Goal: Task Accomplishment & Management: Manage account settings

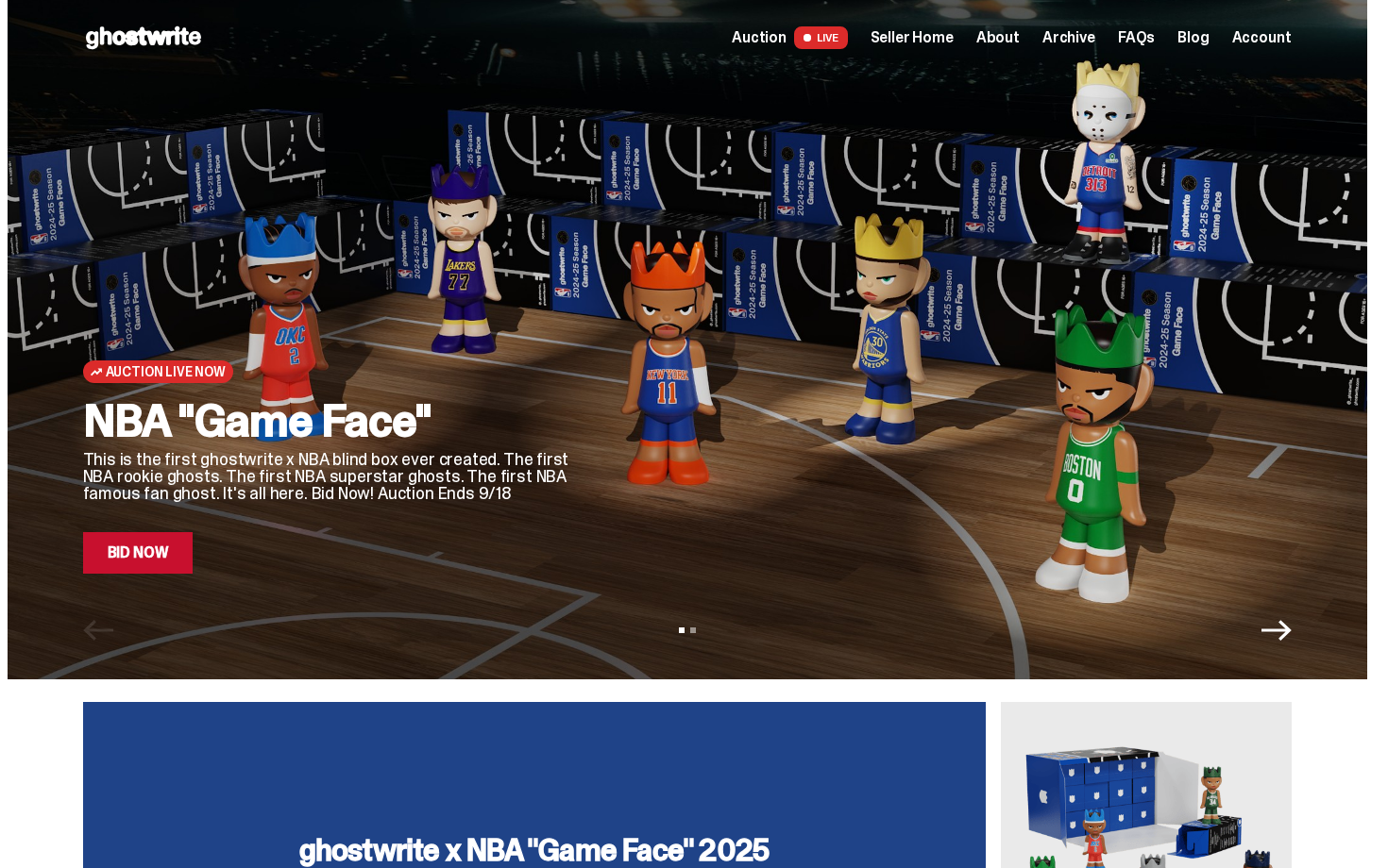
click at [1071, 180] on div at bounding box center [947, 316] width 687 height 515
click at [945, 34] on span "Seller Home" at bounding box center [912, 38] width 83 height 15
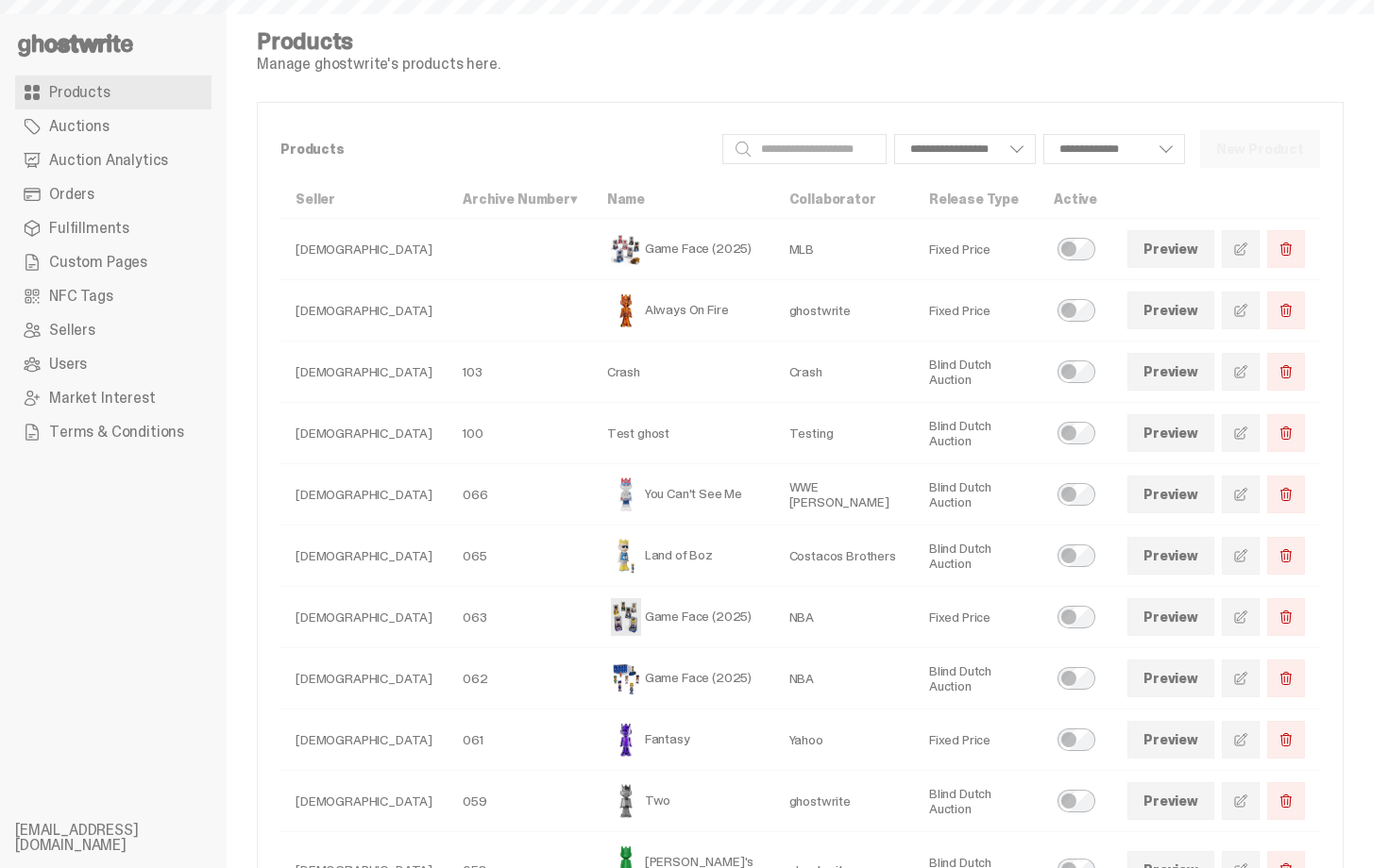
select select
click at [96, 204] on link "Orders" at bounding box center [114, 194] width 197 height 34
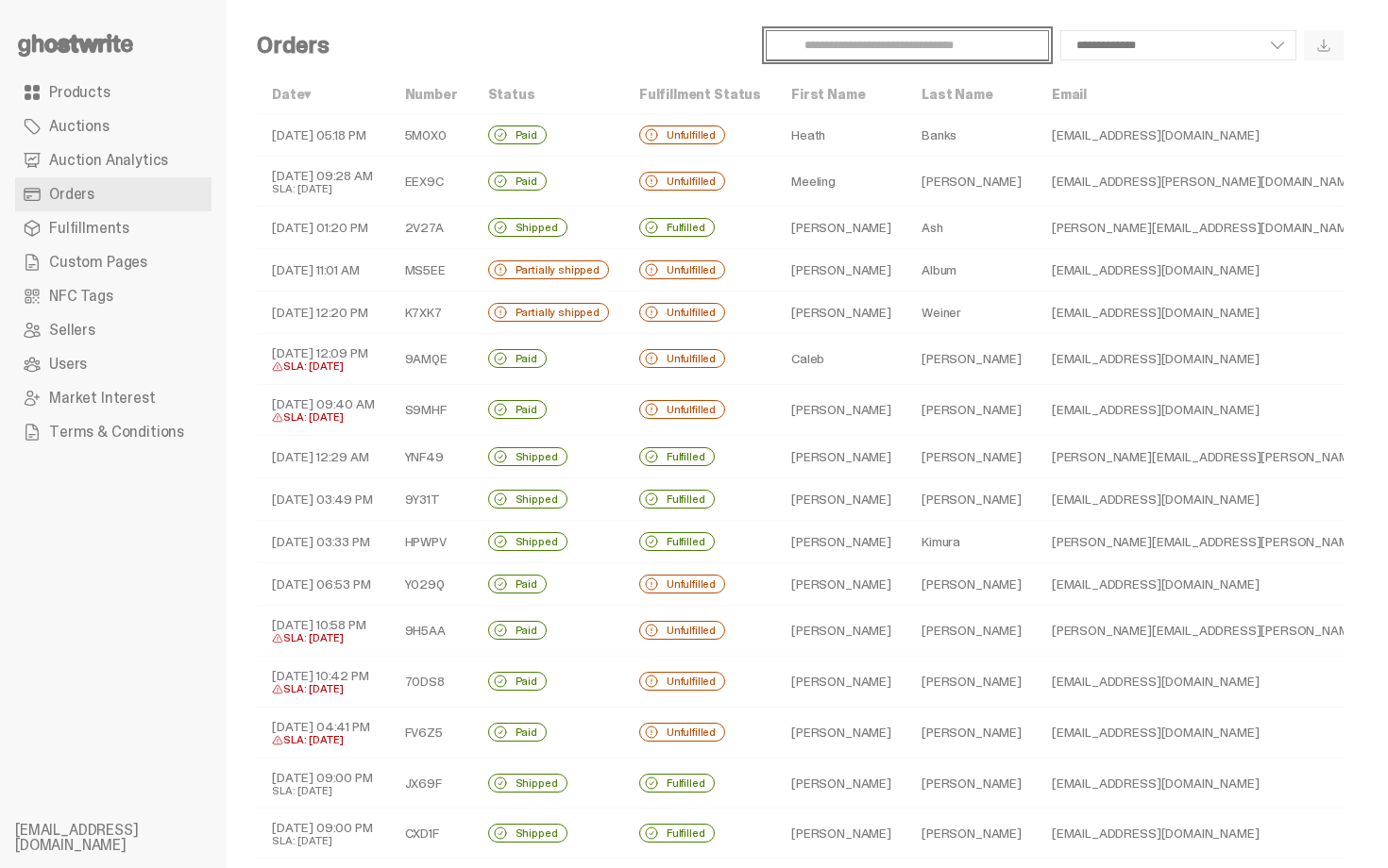
click at [857, 37] on input "Search" at bounding box center [908, 44] width 284 height 30
paste input "*****"
type input "*****"
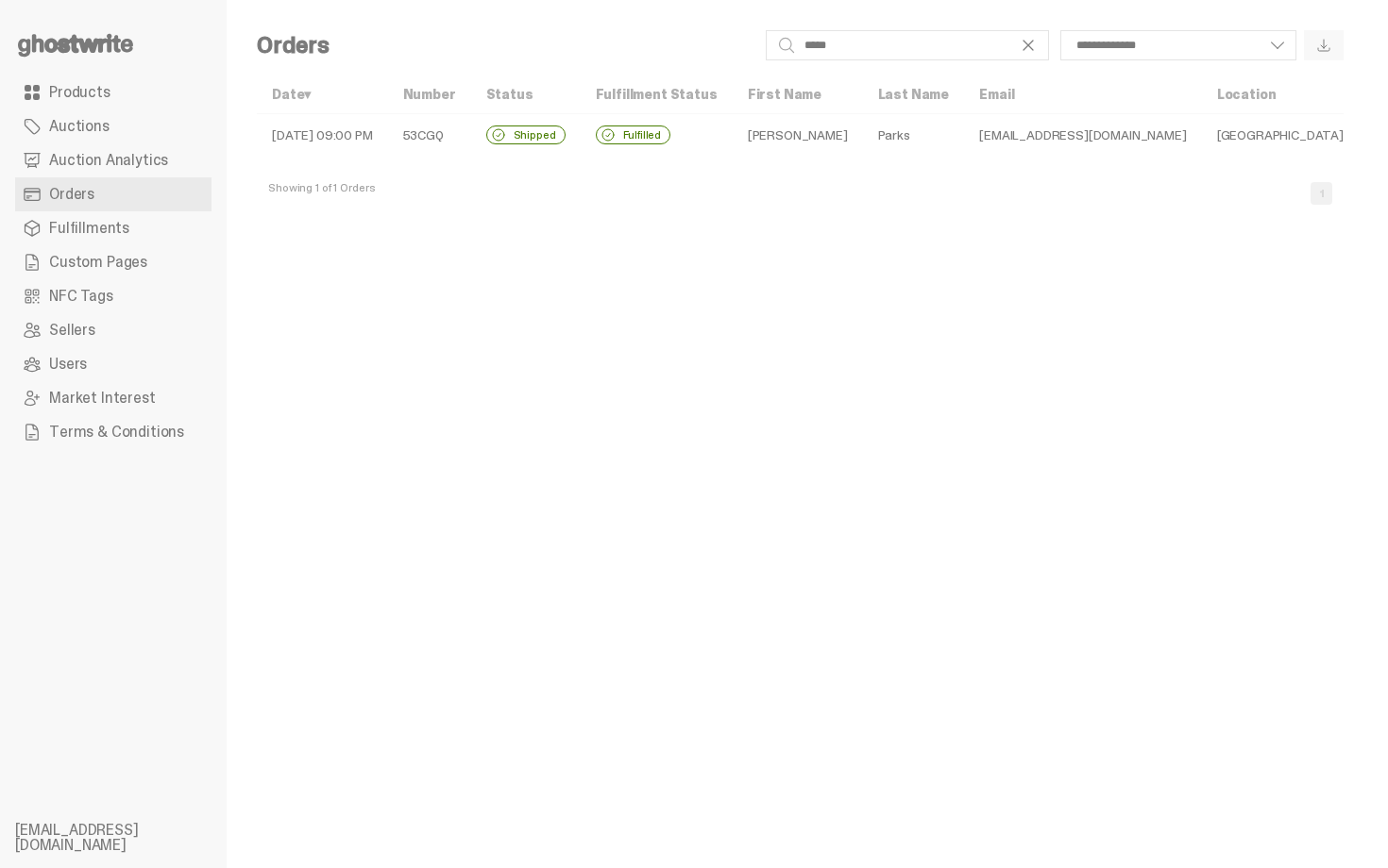
click at [793, 120] on td "Karyn" at bounding box center [797, 135] width 130 height 42
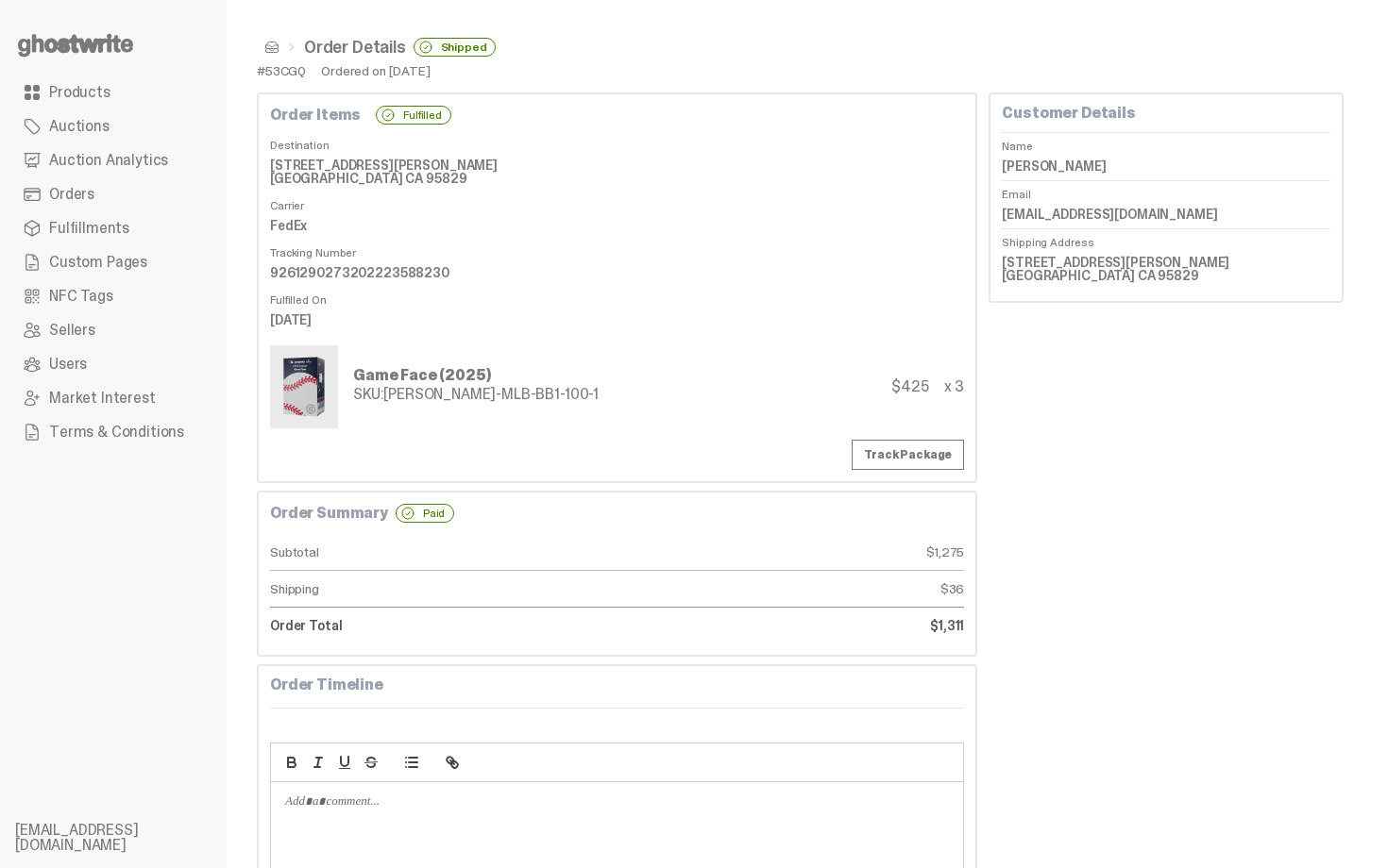
drag, startPoint x: 1008, startPoint y: 258, endPoint x: 1185, endPoint y: 284, distance: 178.9
click at [1185, 284] on div "Customer Details Name Karyn Parks Email karynparks14@gmail.com Shipping Address…" at bounding box center [1166, 198] width 355 height 210
copy dd "7972 Keith Winney Cir Sacramento CA 95829"
click at [737, 194] on dt "Carrier" at bounding box center [616, 203] width 694 height 19
click at [77, 227] on span "Fulfillments" at bounding box center [89, 229] width 80 height 15
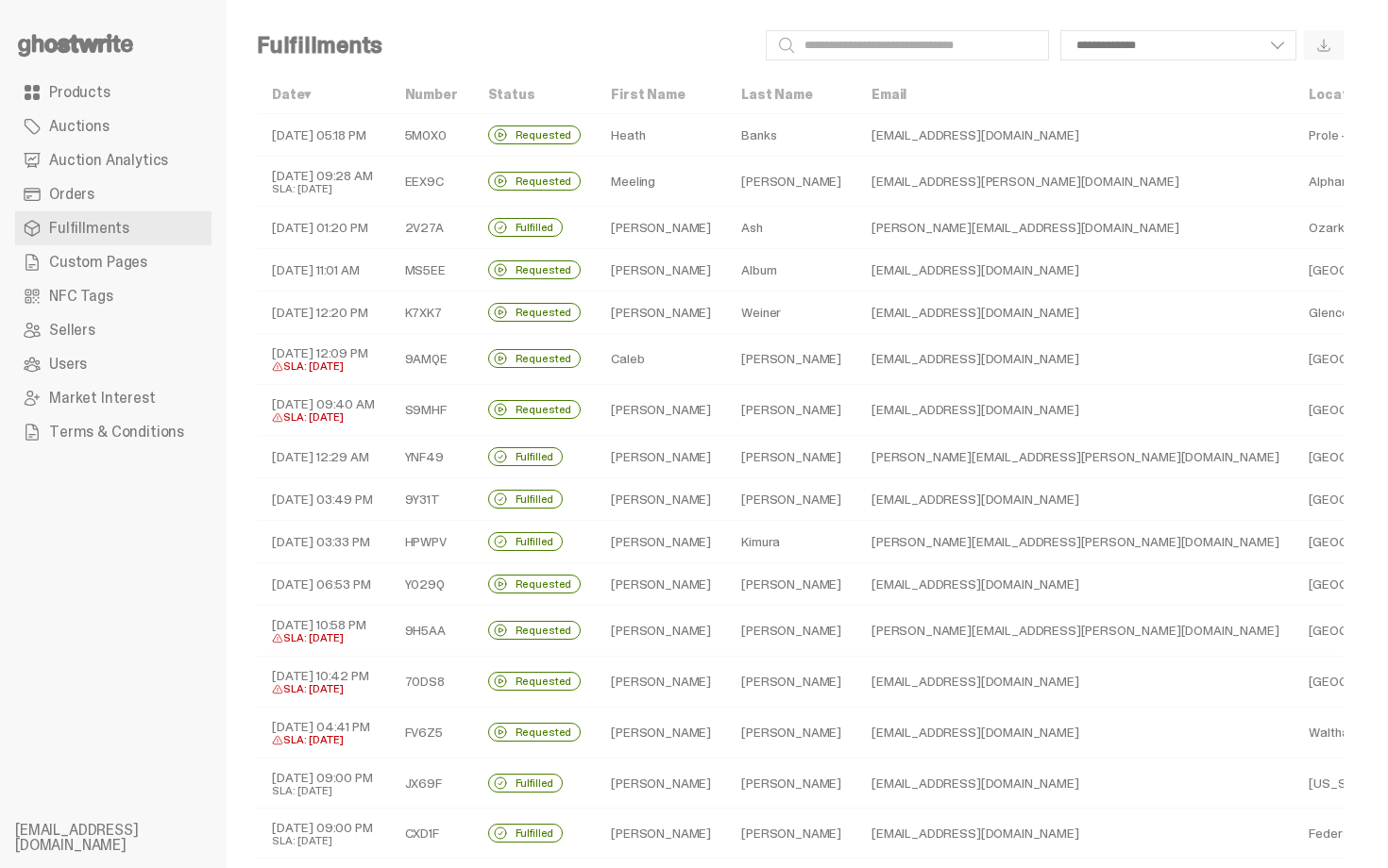
click at [97, 201] on link "Orders" at bounding box center [114, 194] width 197 height 34
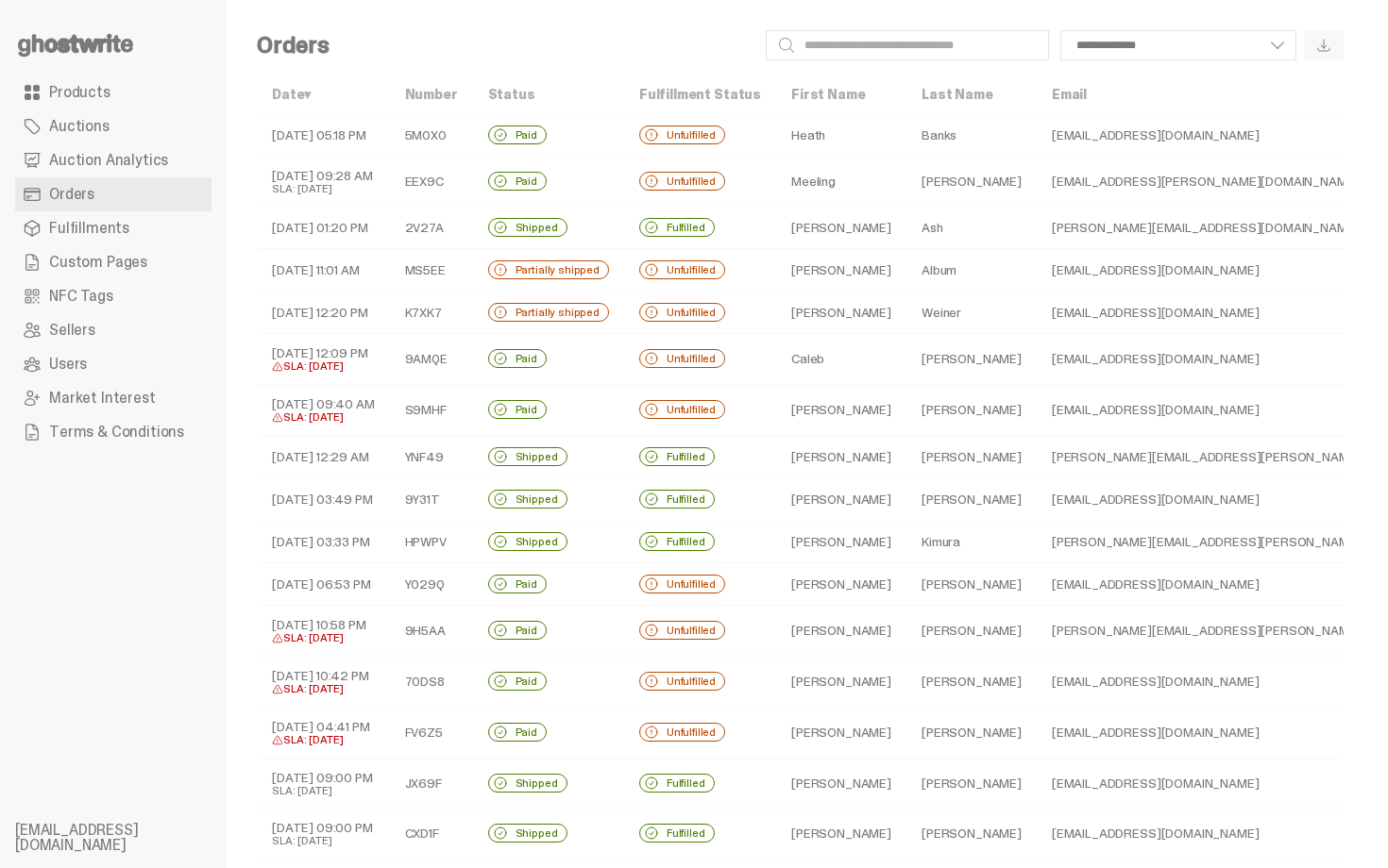
click at [751, 136] on td "Unfulfilled" at bounding box center [700, 135] width 152 height 42
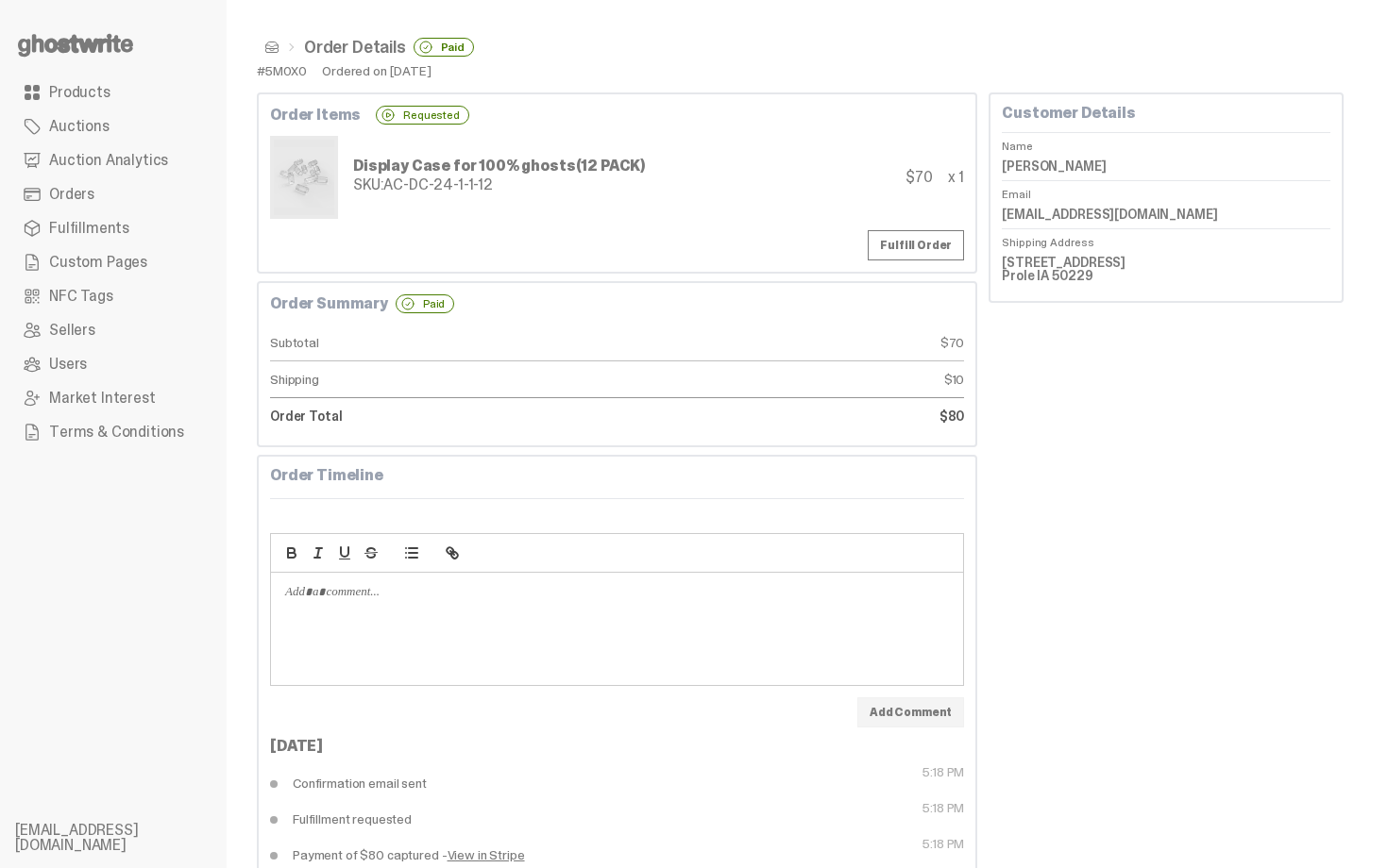
click at [749, 140] on div "Display Case for 100% ghosts (12 PACK) SKU: AC-DC-24-1-1-12 $70 x 1" at bounding box center [616, 177] width 694 height 83
click at [139, 194] on link "Orders" at bounding box center [114, 194] width 197 height 34
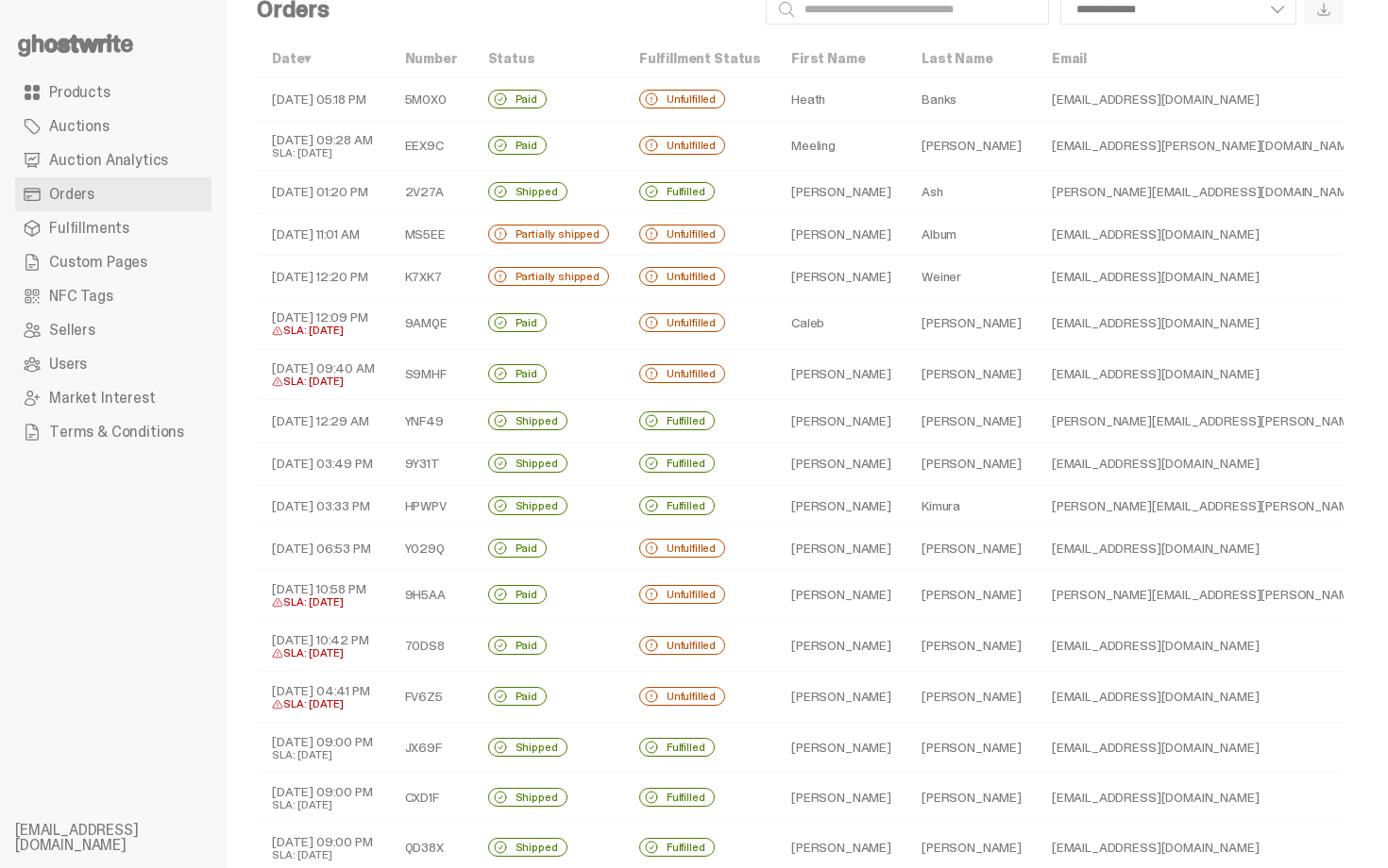
scroll to position [38, 0]
click at [749, 237] on td "Unfulfilled" at bounding box center [700, 232] width 152 height 42
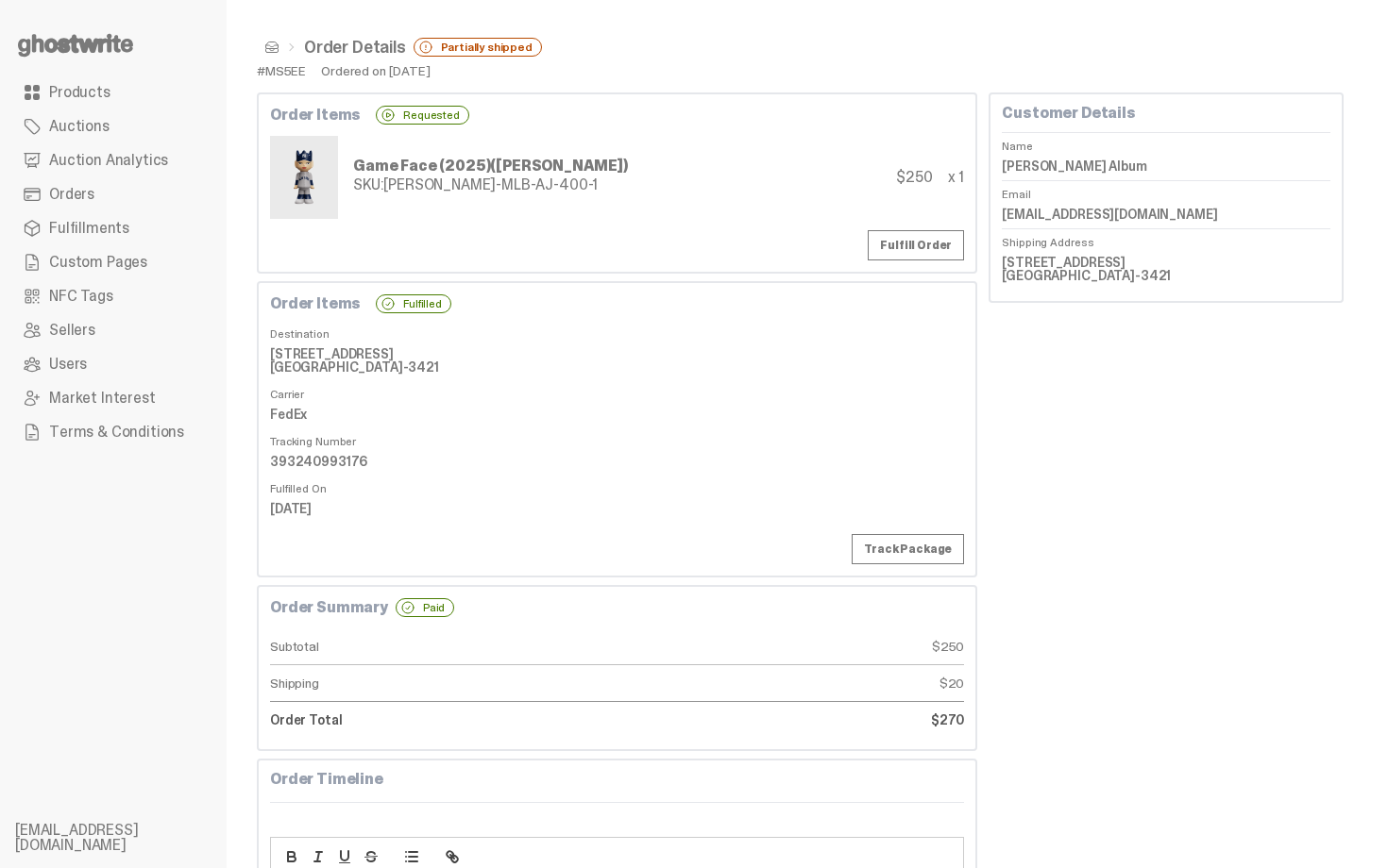
click at [809, 403] on dd "FedEx" at bounding box center [616, 414] width 694 height 28
click at [922, 248] on link "Fulfill Order" at bounding box center [915, 245] width 96 height 30
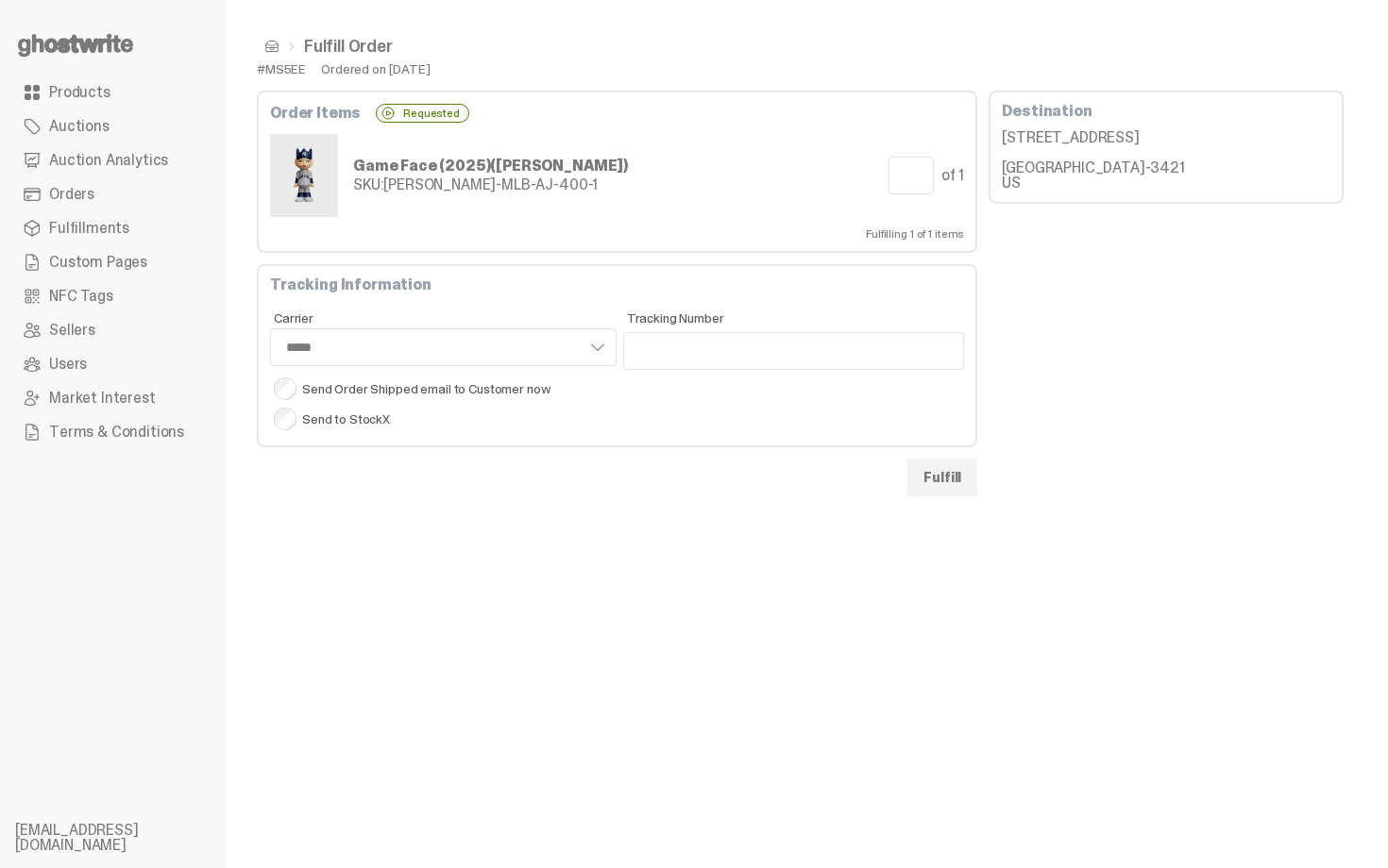
click at [951, 465] on button "Fulfill" at bounding box center [942, 477] width 69 height 38
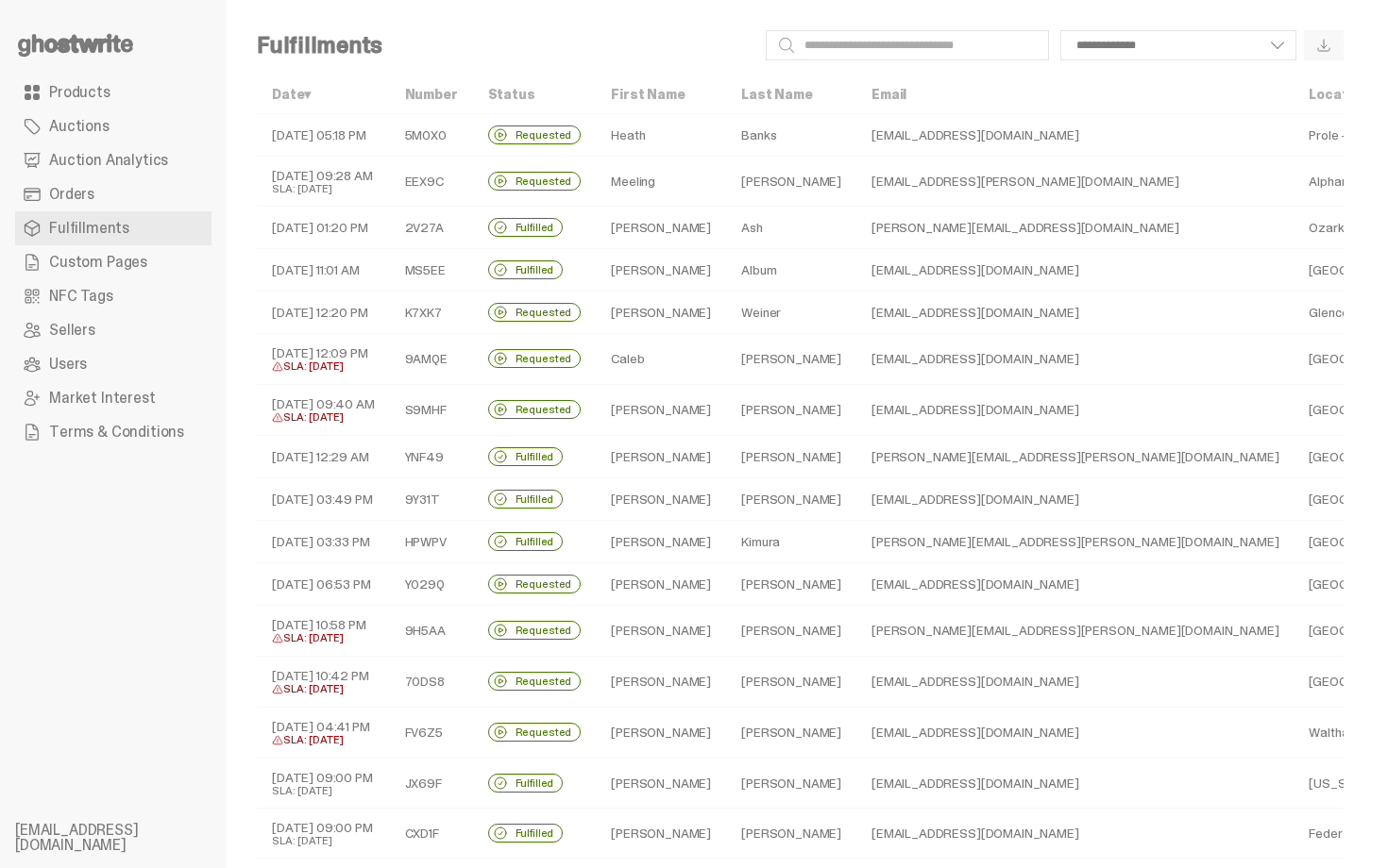
click at [155, 193] on link "Orders" at bounding box center [114, 194] width 197 height 34
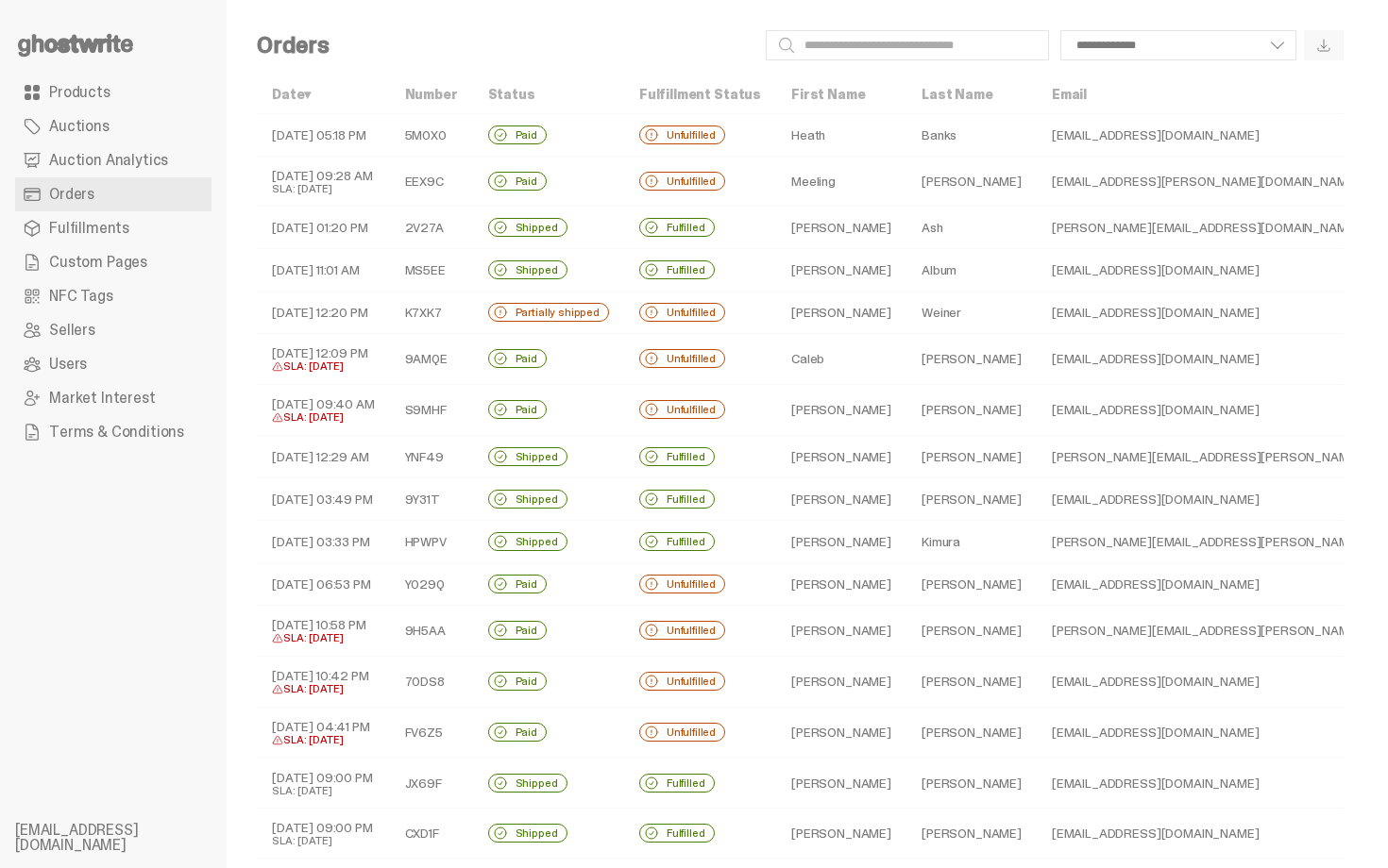
click at [813, 314] on td "David" at bounding box center [840, 312] width 130 height 42
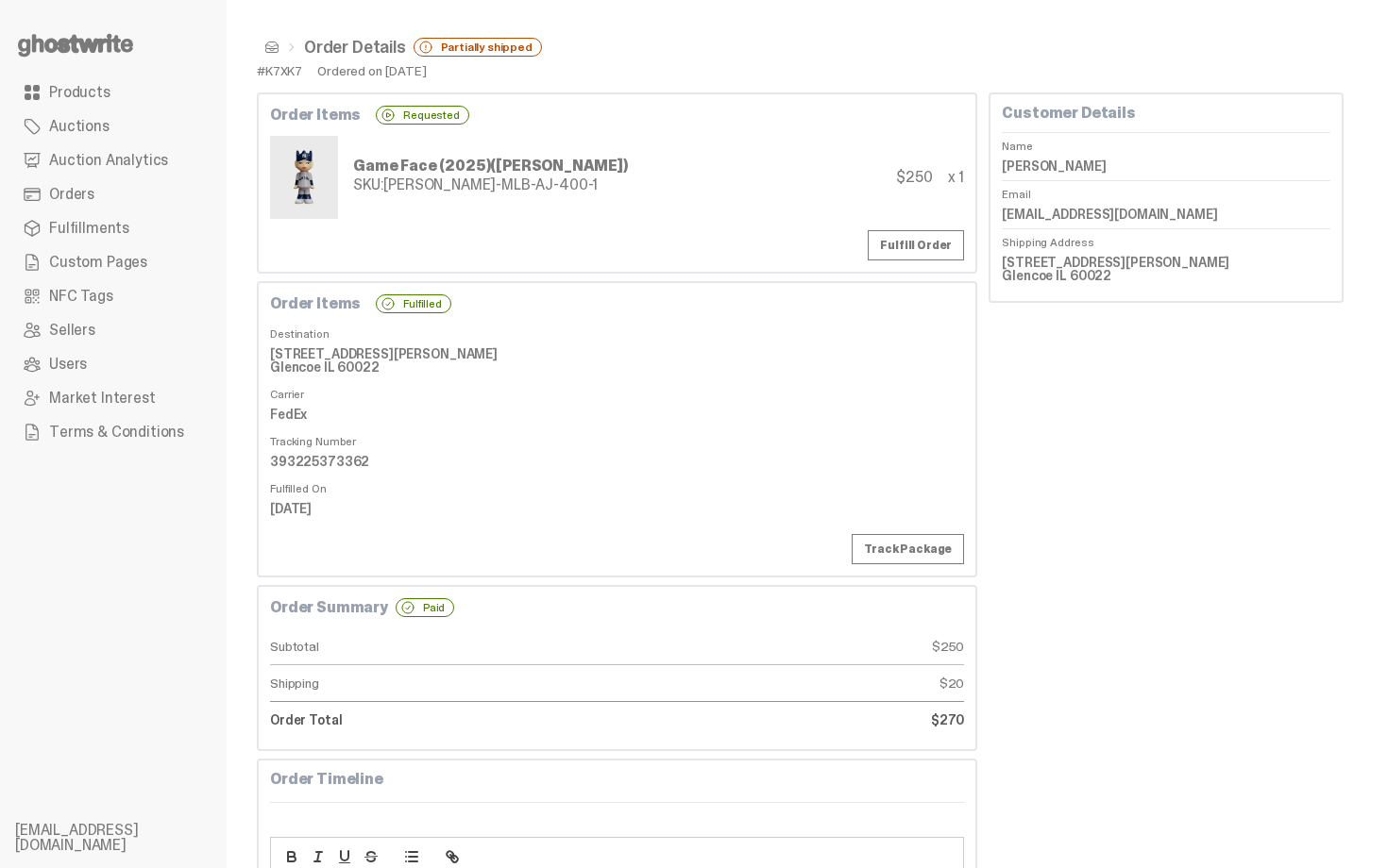
click at [813, 314] on div "Order Items Fulfilled Destination 590 Vernon Ave Glencoe IL 60022 Carrier FedEx…" at bounding box center [616, 429] width 721 height 296
click at [307, 460] on dd "393225373362" at bounding box center [616, 461] width 694 height 28
copy dd "393225373362"
click at [908, 258] on link "Fulfill Order" at bounding box center [915, 245] width 96 height 30
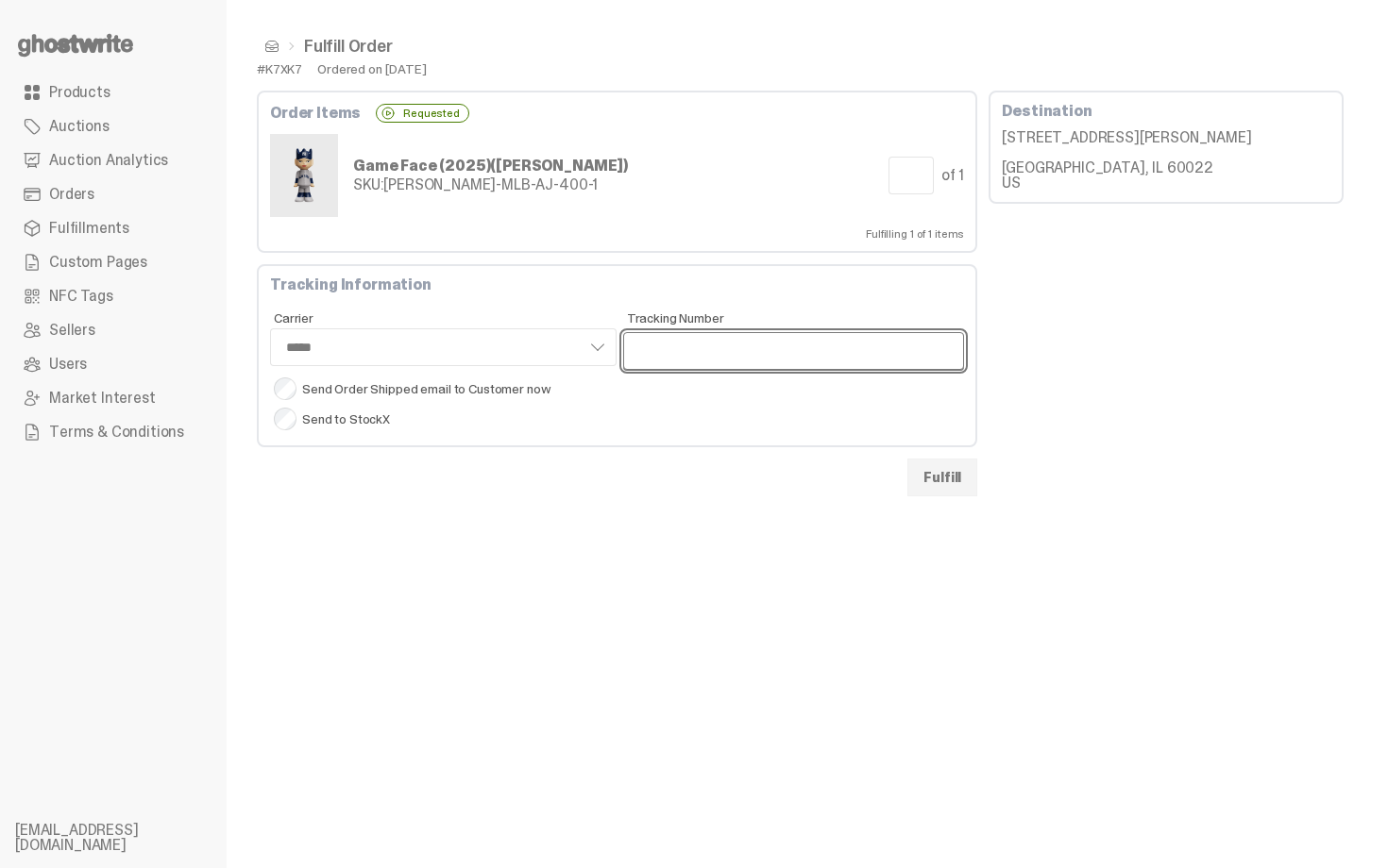
click at [802, 364] on input "Tracking Number" at bounding box center [794, 350] width 341 height 38
paste input "**********"
type input "**********"
select select "*****"
type input "**********"
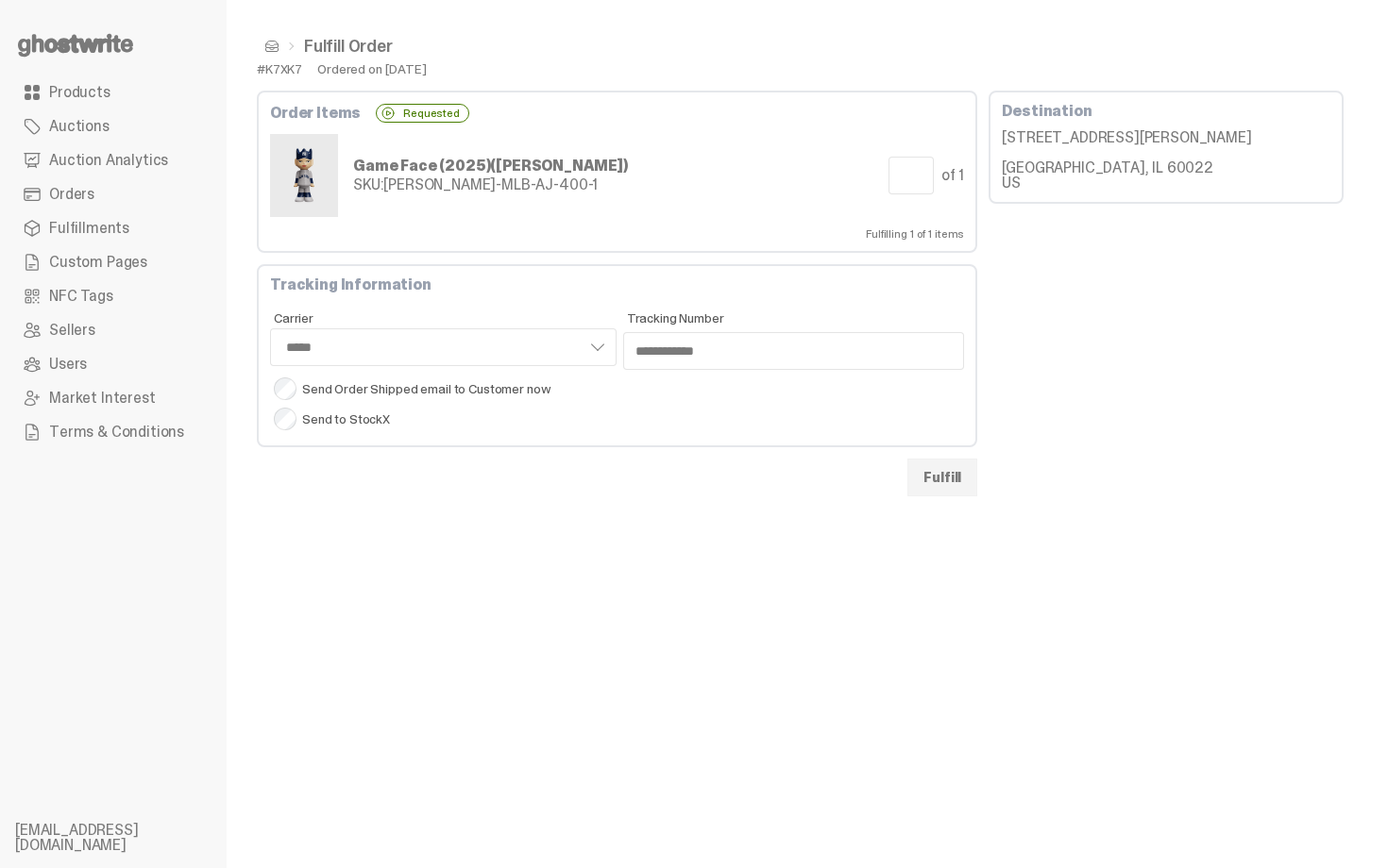
click at [953, 466] on button "Fulfill" at bounding box center [942, 477] width 69 height 38
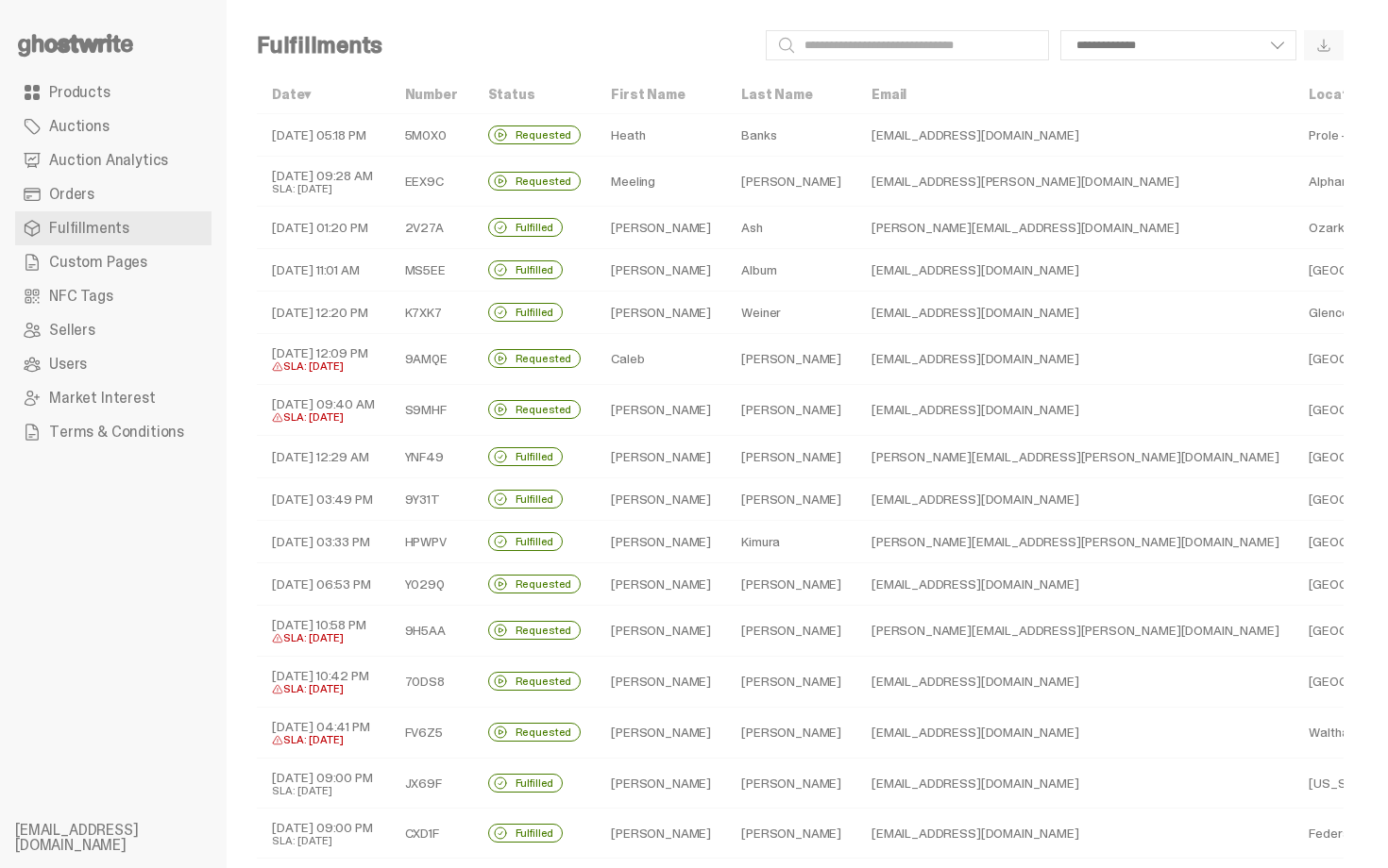
click at [94, 202] on link "Orders" at bounding box center [114, 194] width 197 height 34
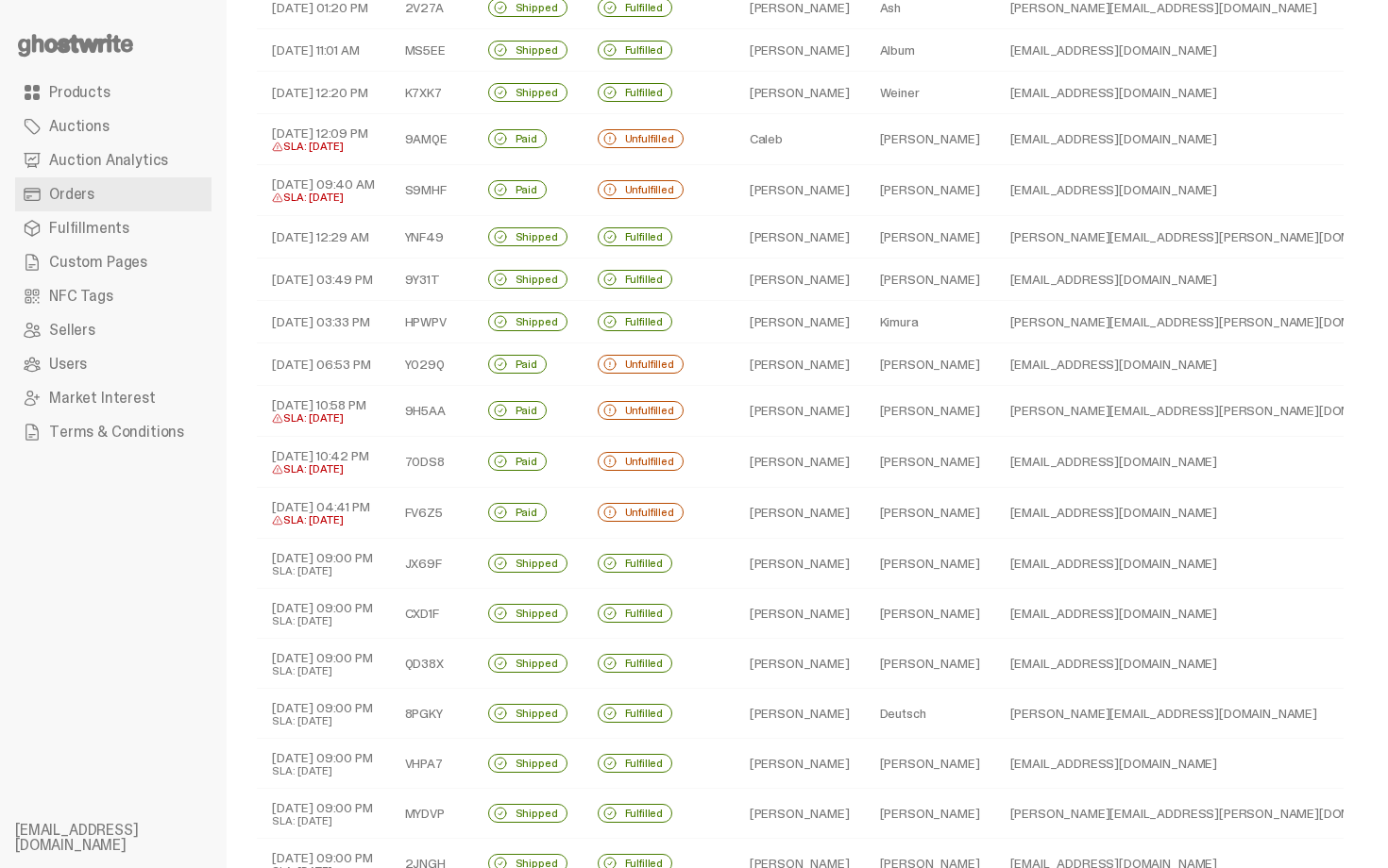
scroll to position [302, 0]
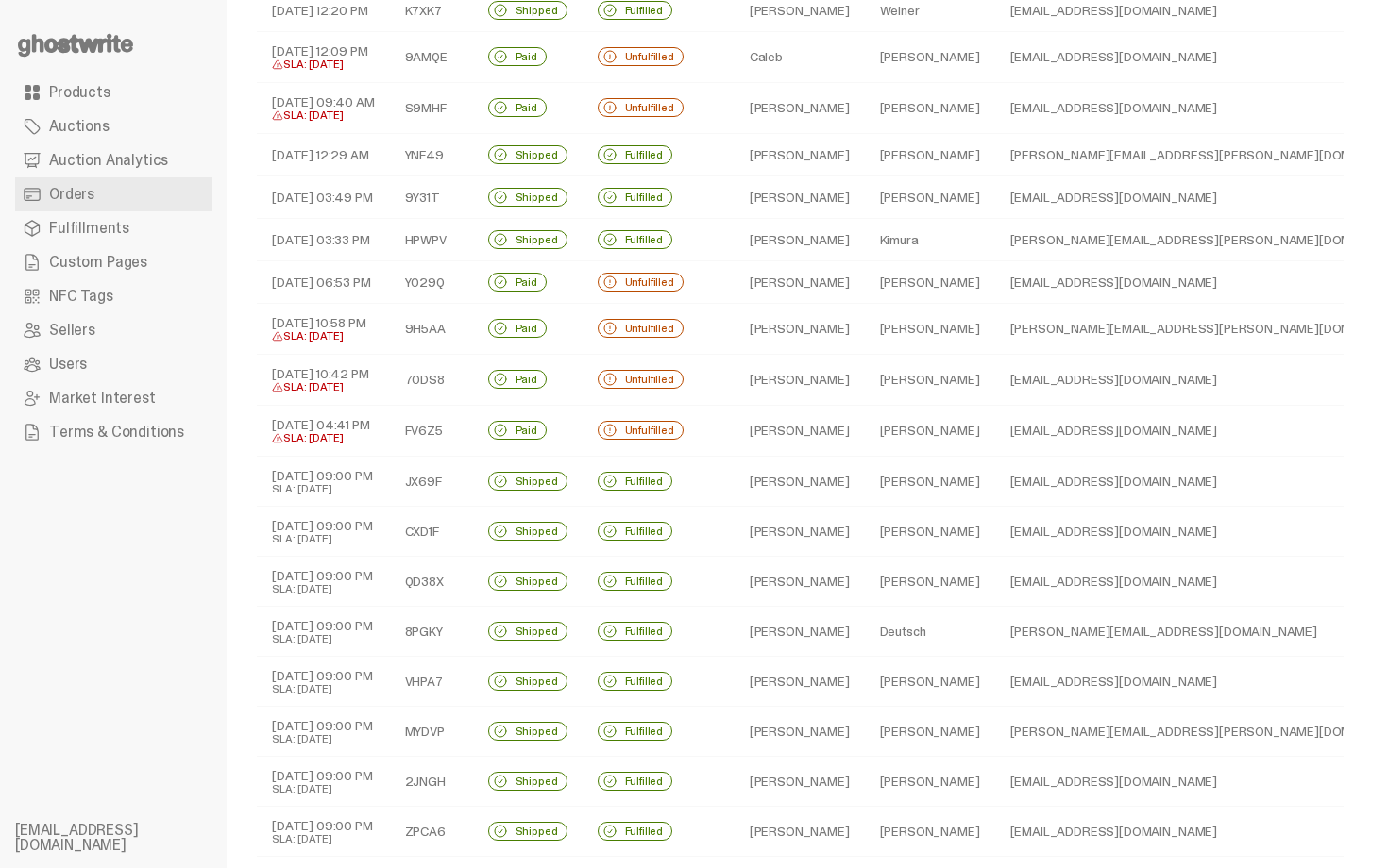
click at [772, 366] on td "Nicholas" at bounding box center [799, 379] width 130 height 51
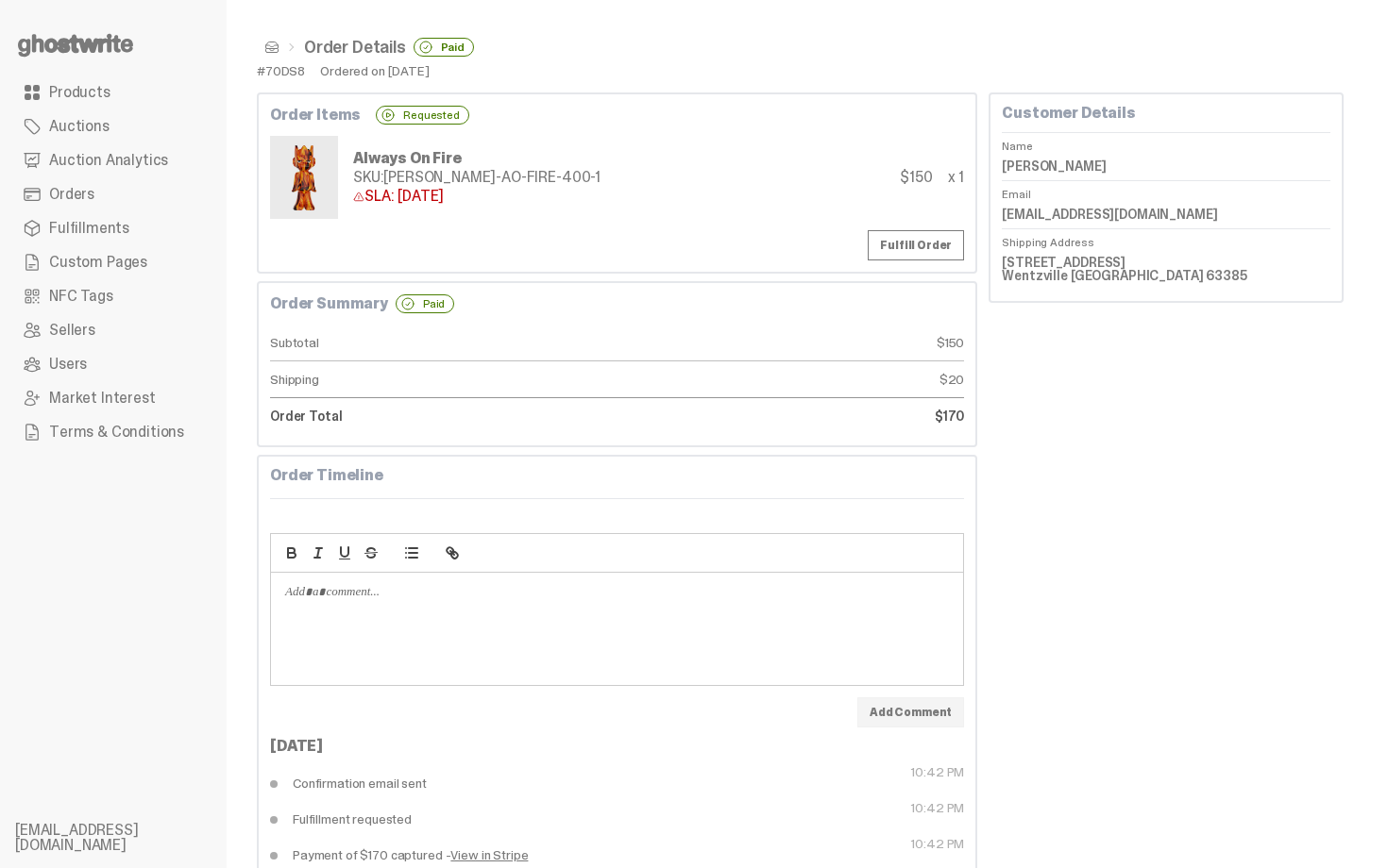
click at [274, 51] on span at bounding box center [272, 47] width 15 height 15
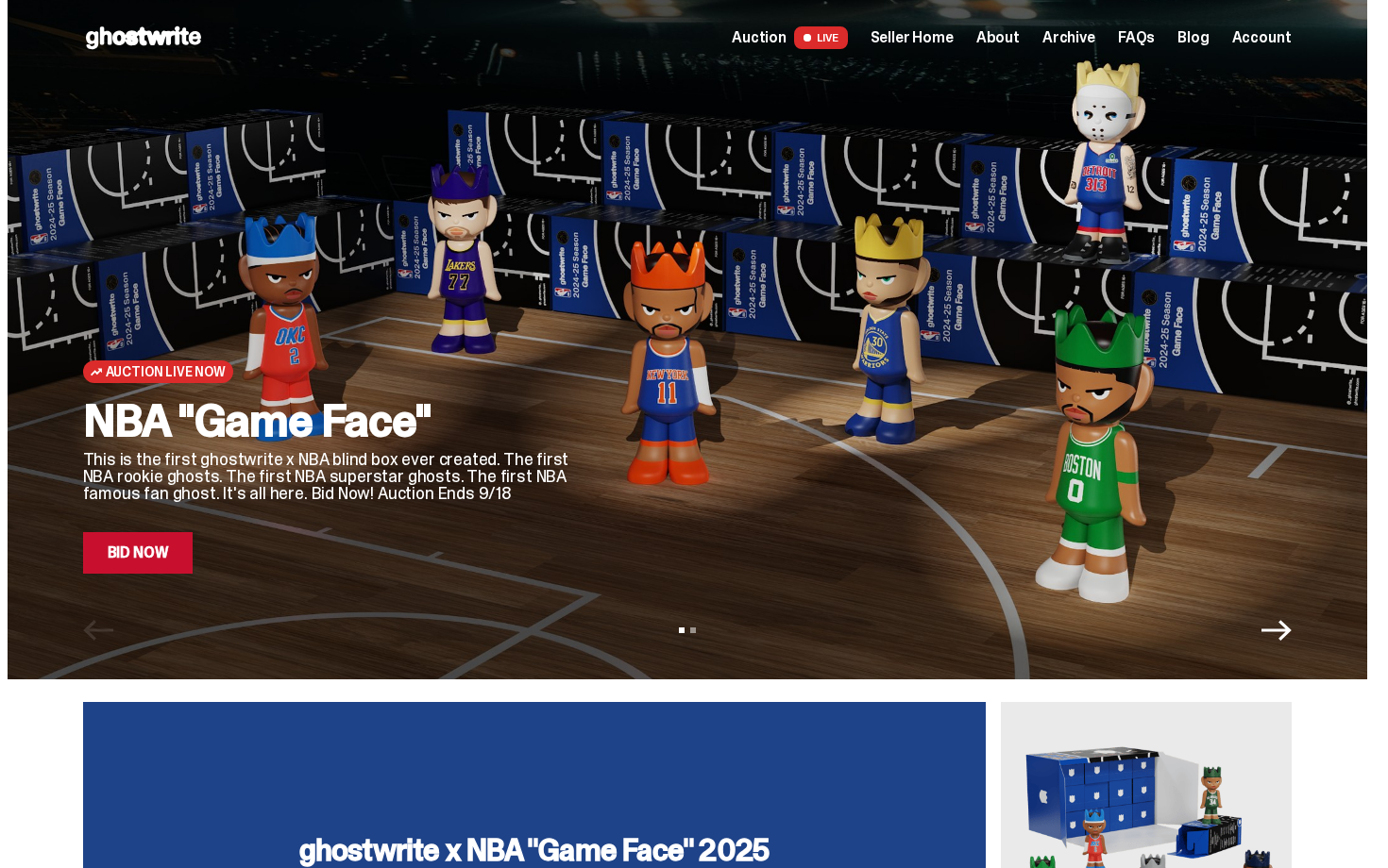
click at [937, 45] on span "Seller Home" at bounding box center [912, 38] width 83 height 15
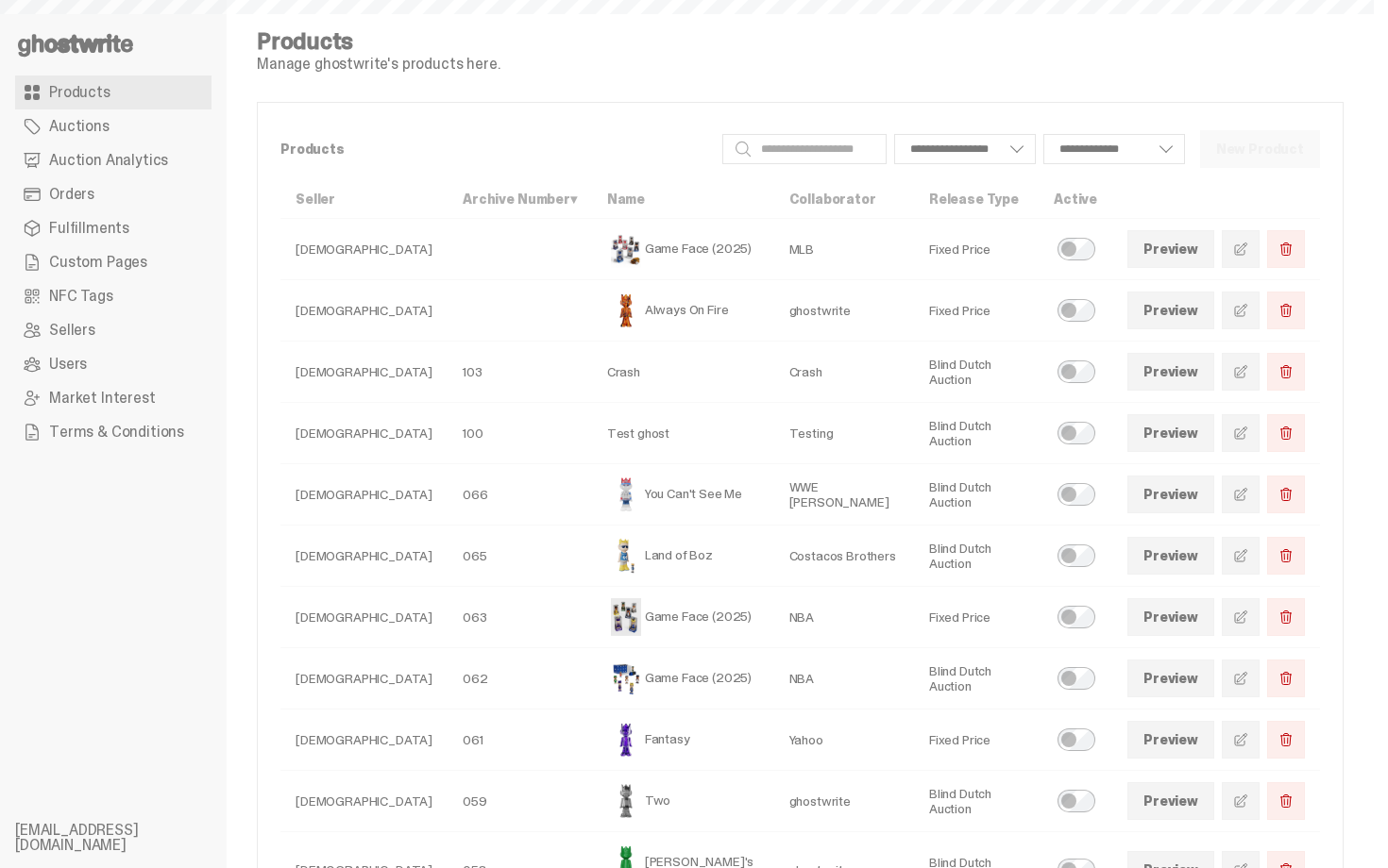
select select
click at [109, 158] on span "Auction Analytics" at bounding box center [108, 161] width 119 height 15
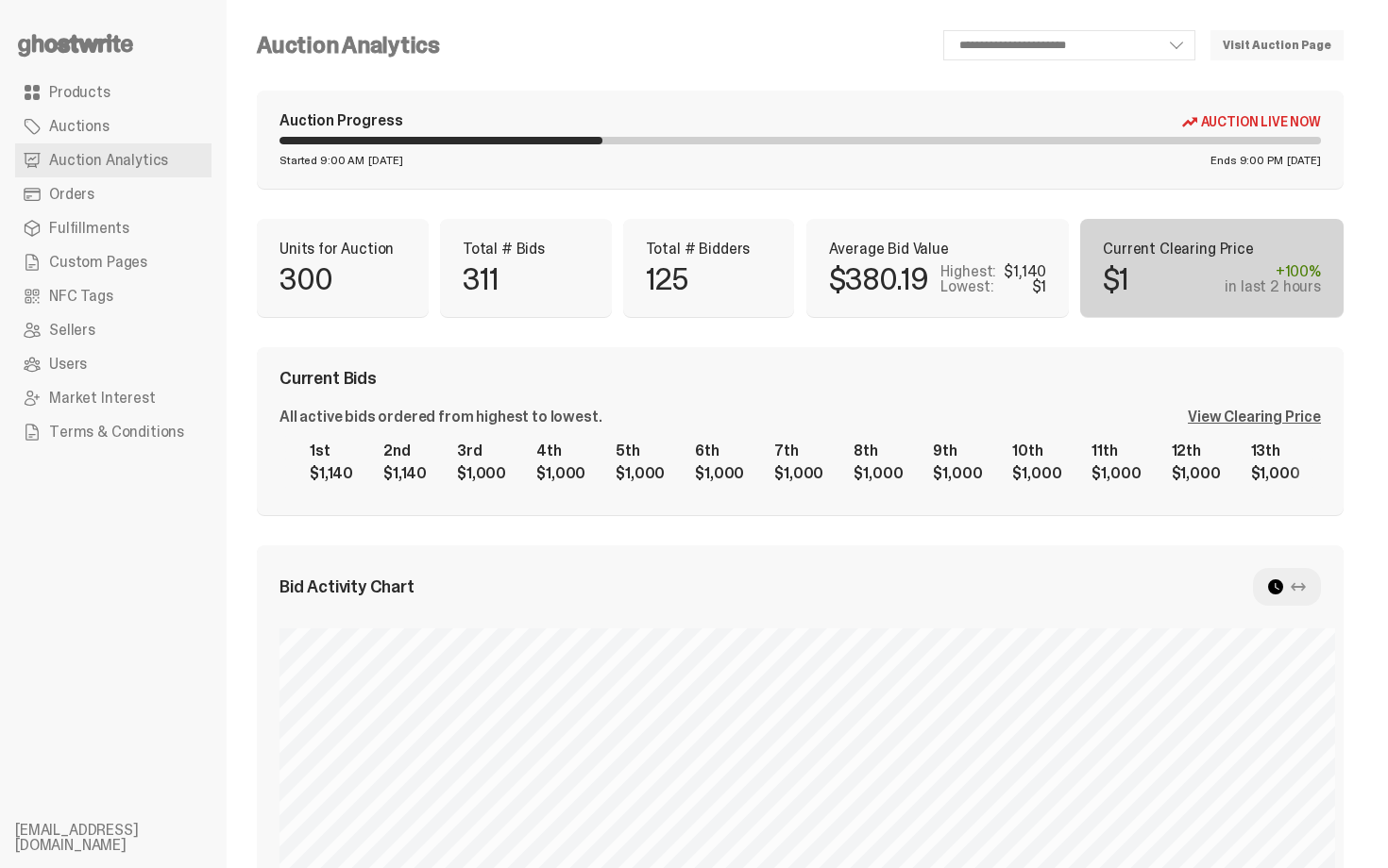
click at [435, 192] on div "**********" at bounding box center [800, 752] width 1086 height 1446
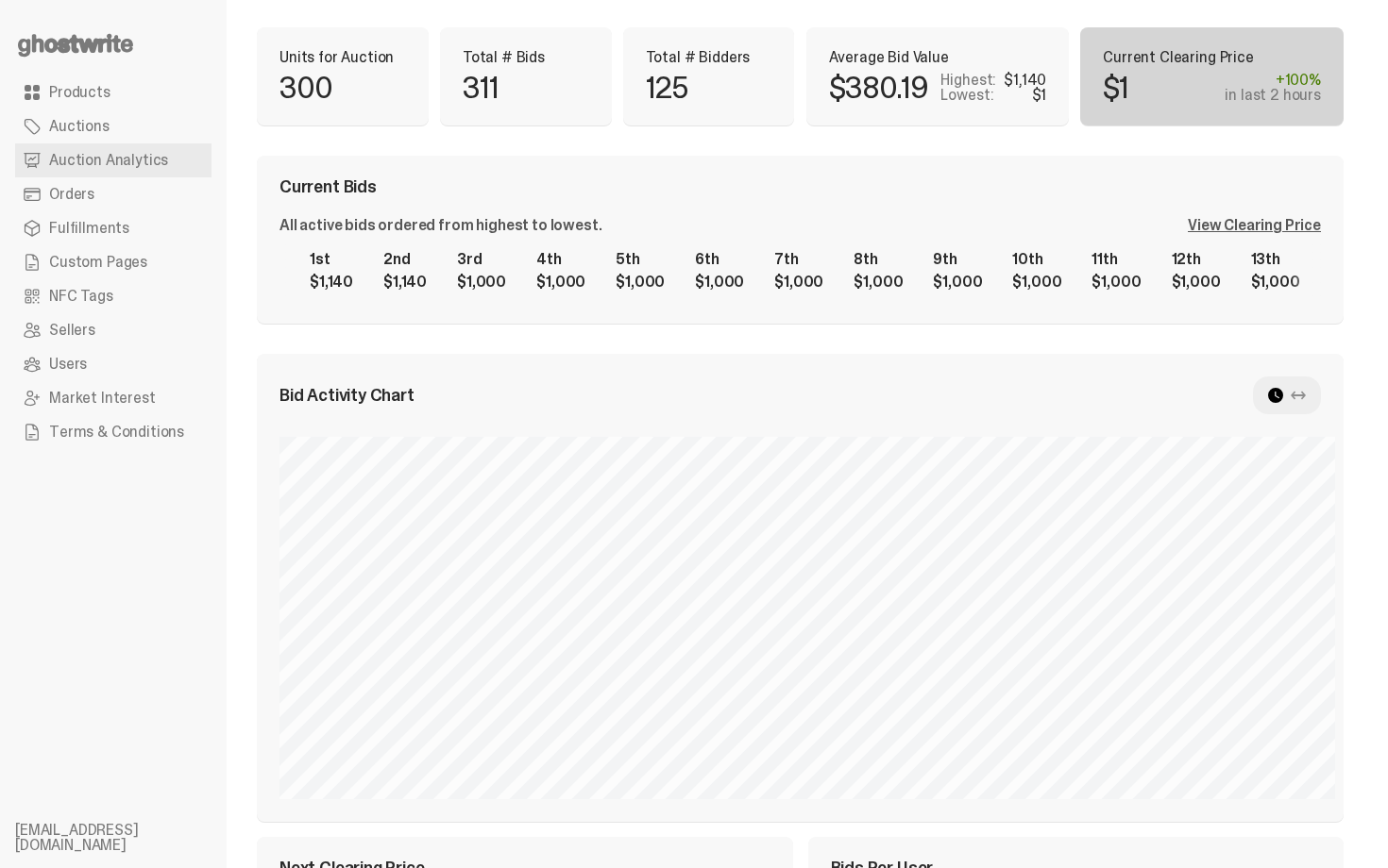
scroll to position [189, 0]
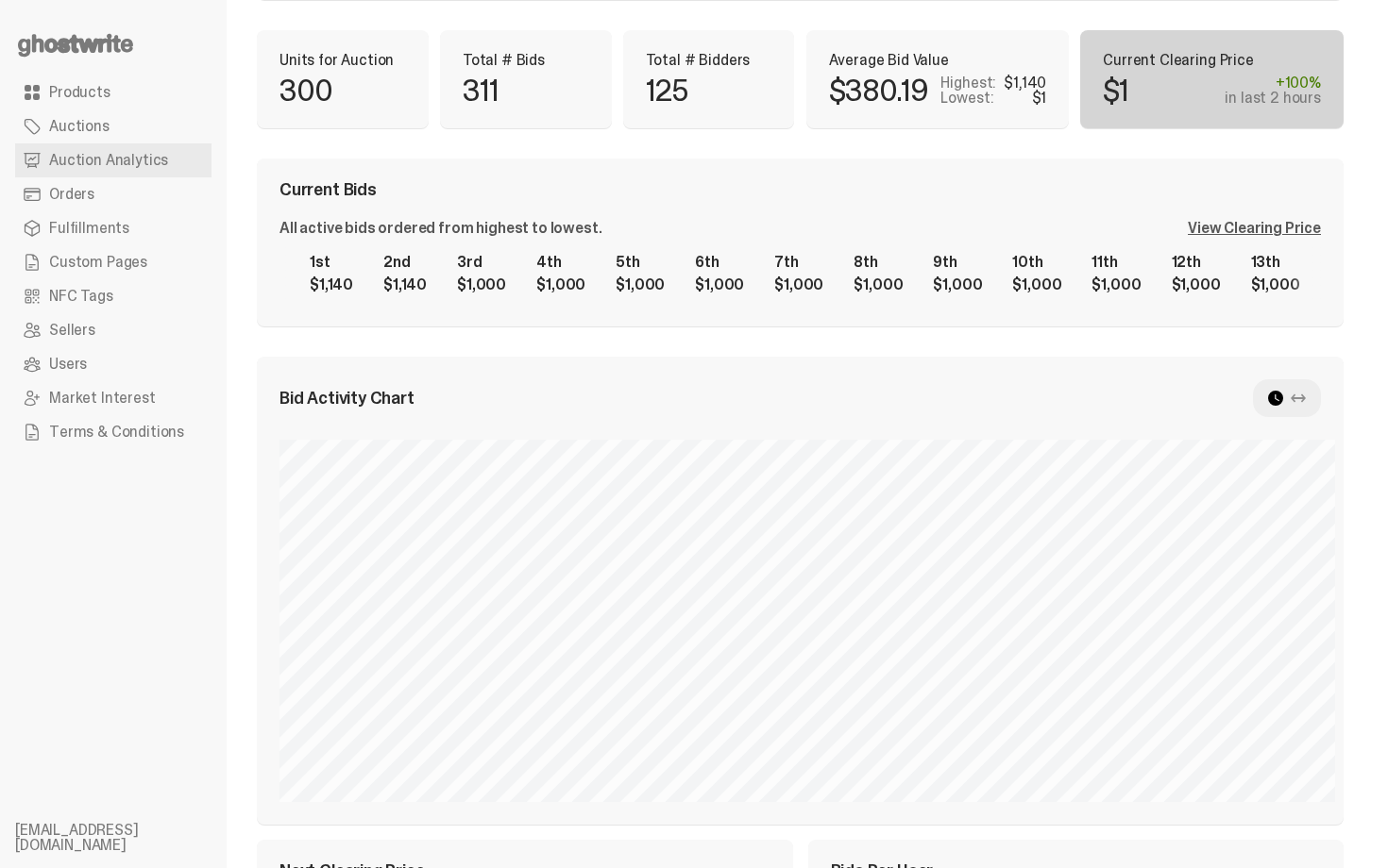
click at [920, 158] on div "Current Bids All active bids ordered from highest to lowest. View Clearing Pric…" at bounding box center [800, 242] width 1086 height 168
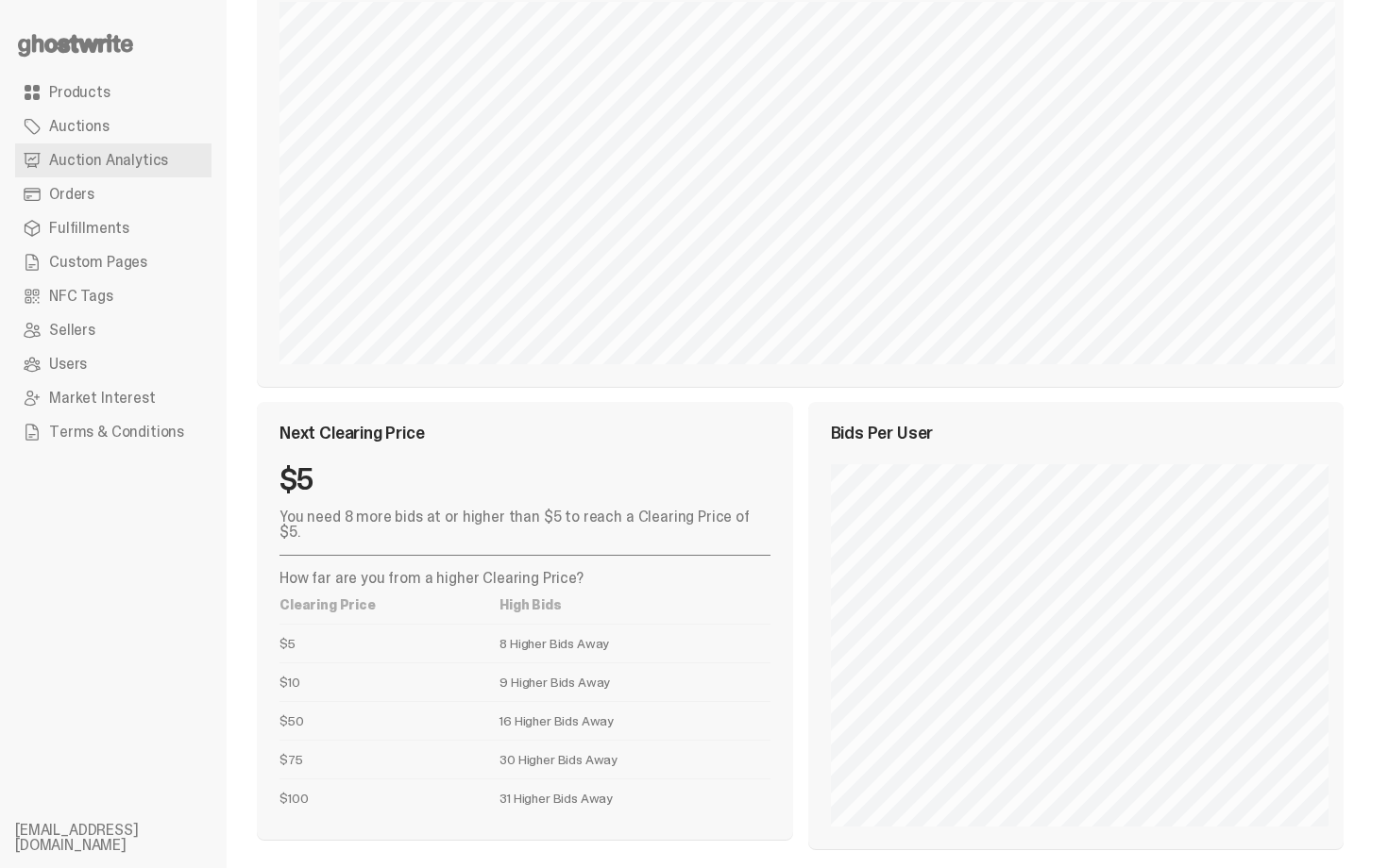
scroll to position [638, 0]
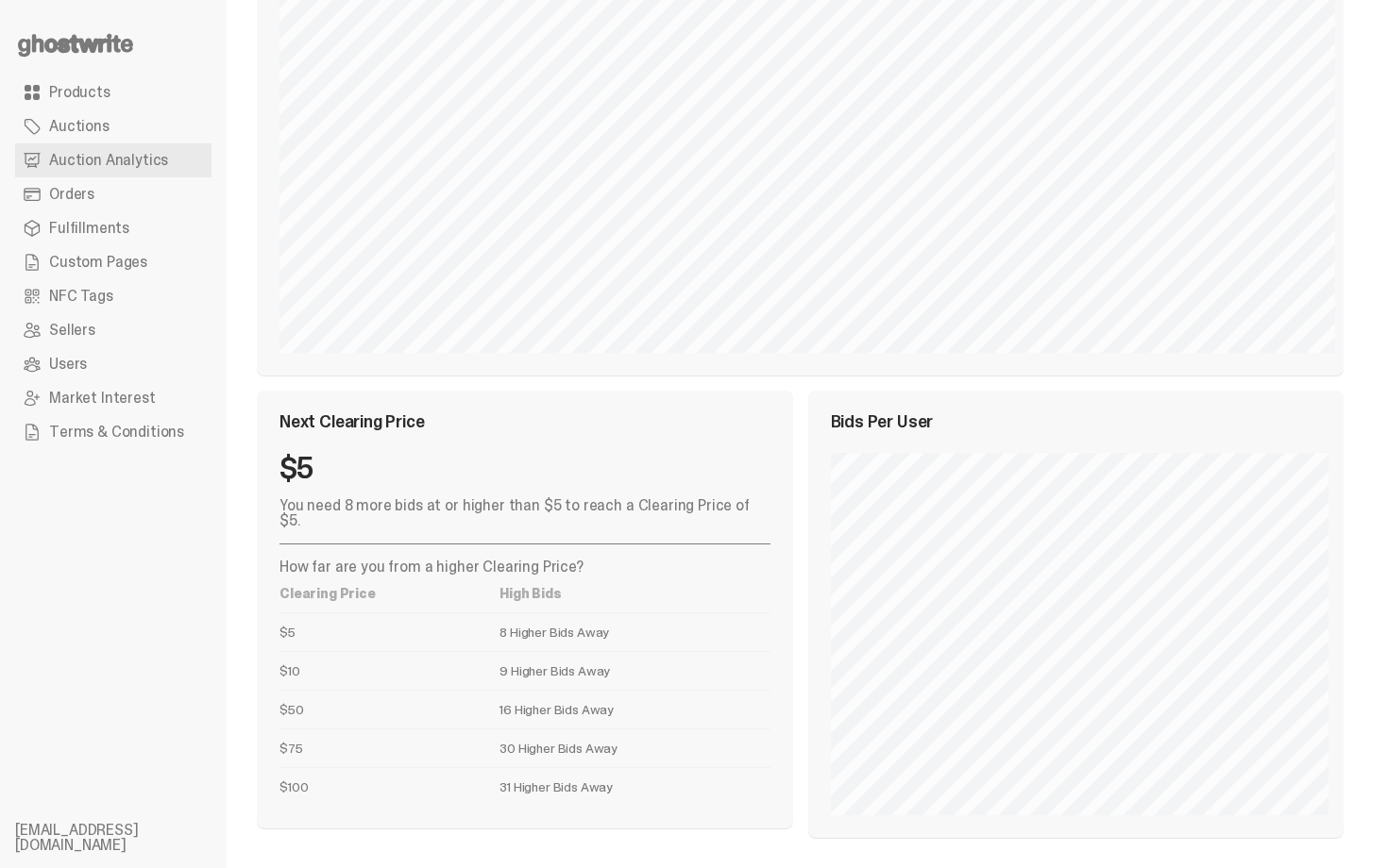
click at [744, 446] on div "Next Clearing Price $5 You need 8 more bids at or higher than $5 to reach a Cle…" at bounding box center [525, 610] width 536 height 438
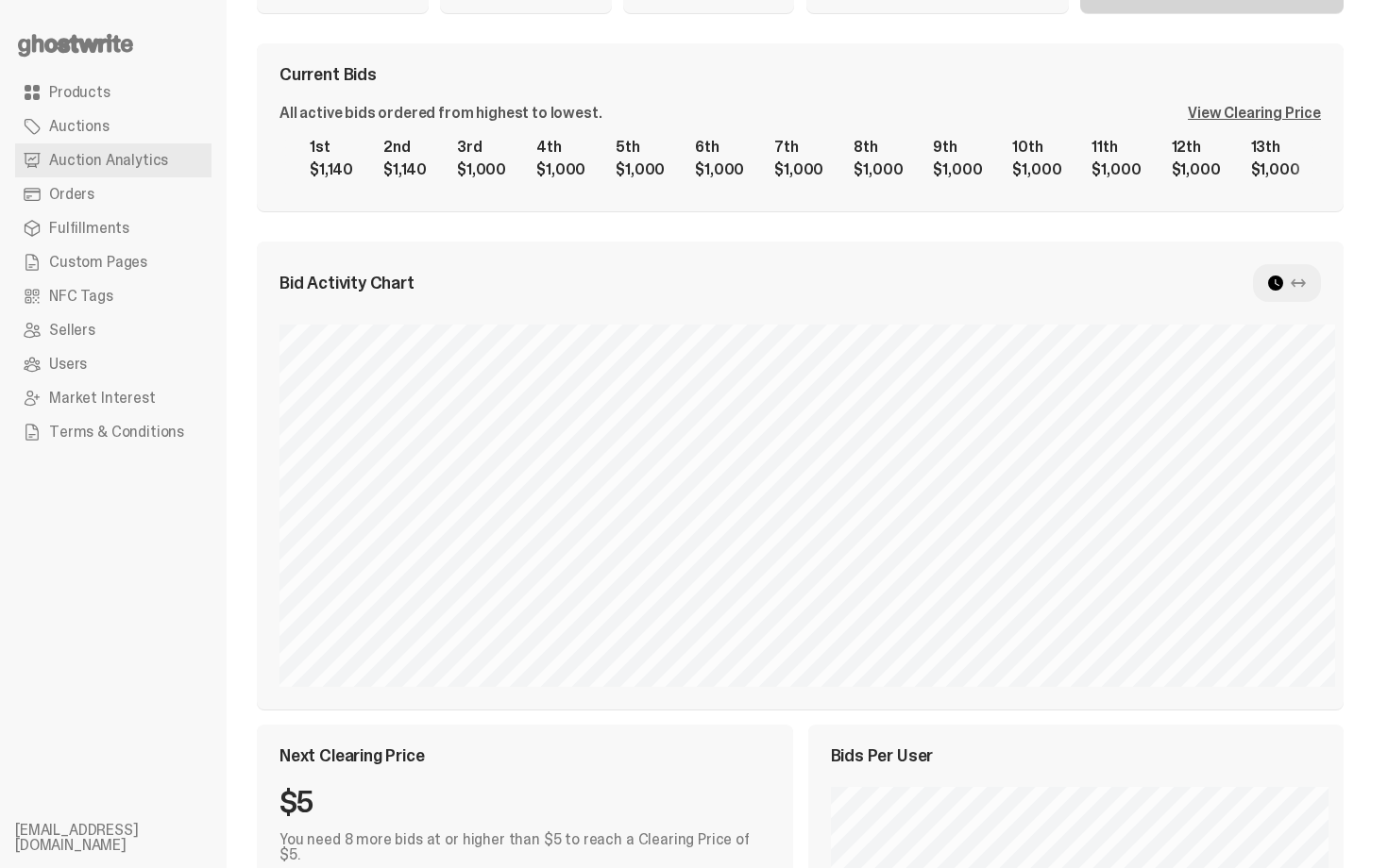
scroll to position [260, 0]
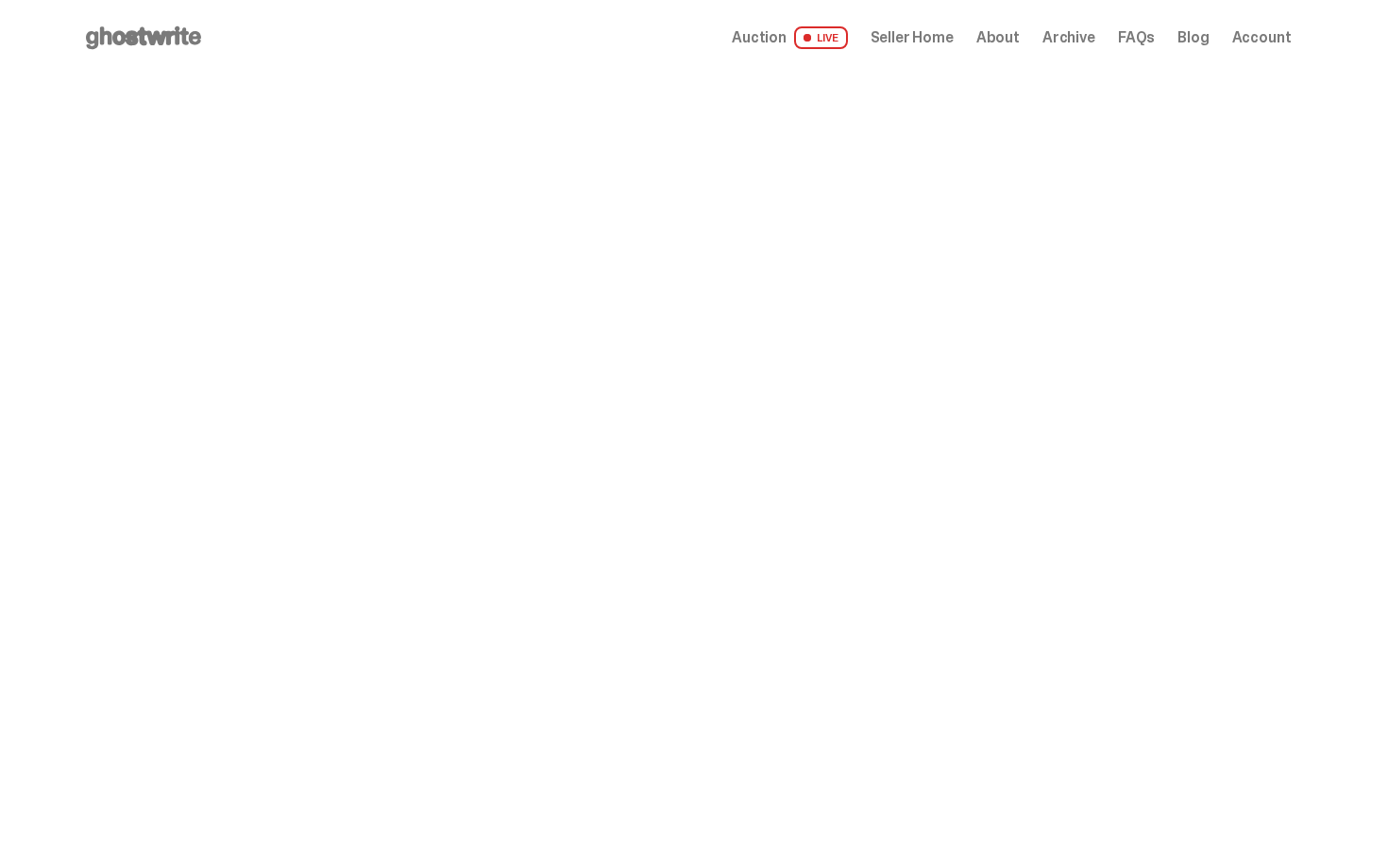
click at [952, 35] on span "Seller Home" at bounding box center [912, 38] width 83 height 15
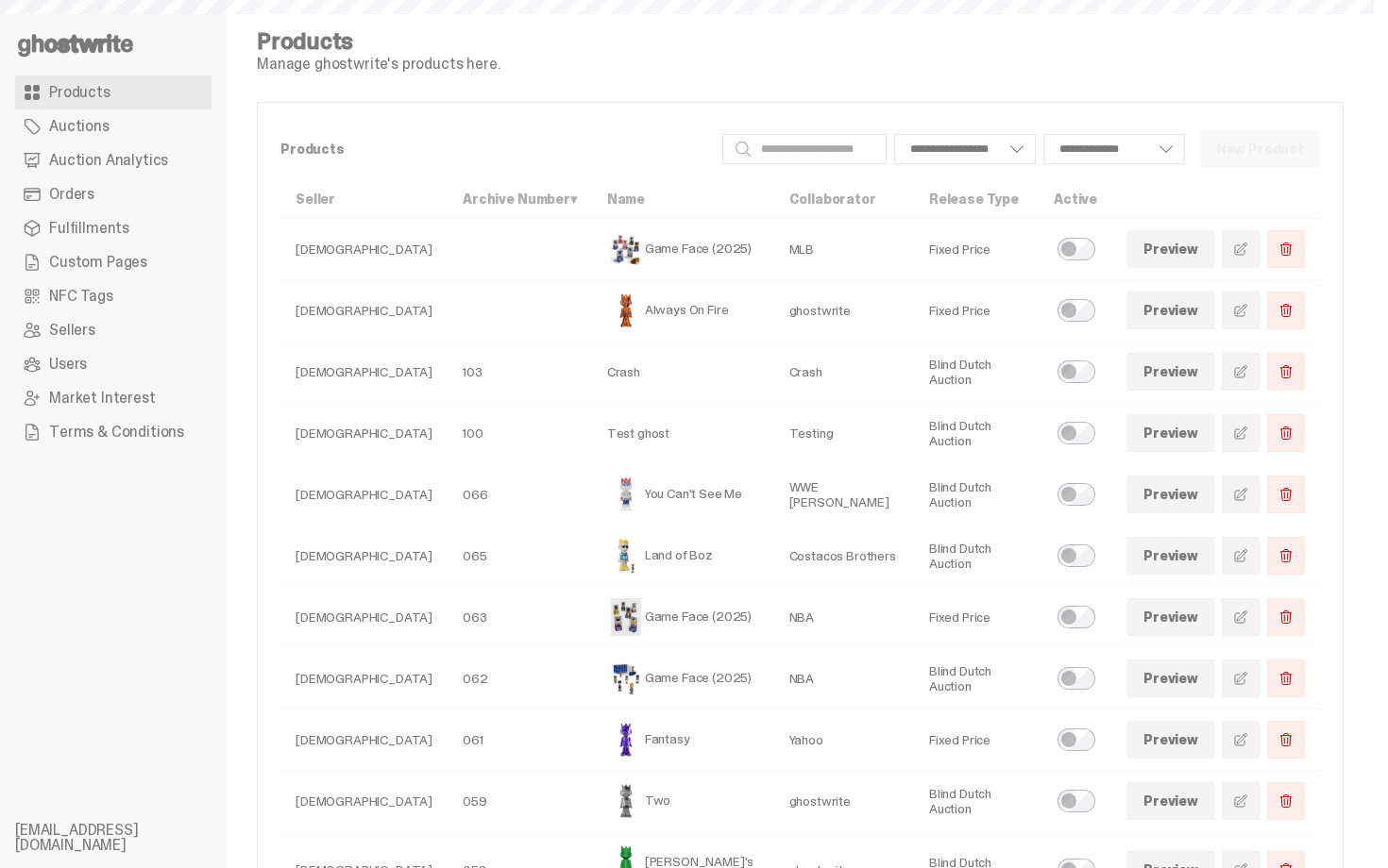
select select
click at [109, 164] on span "Auction Analytics" at bounding box center [108, 161] width 119 height 15
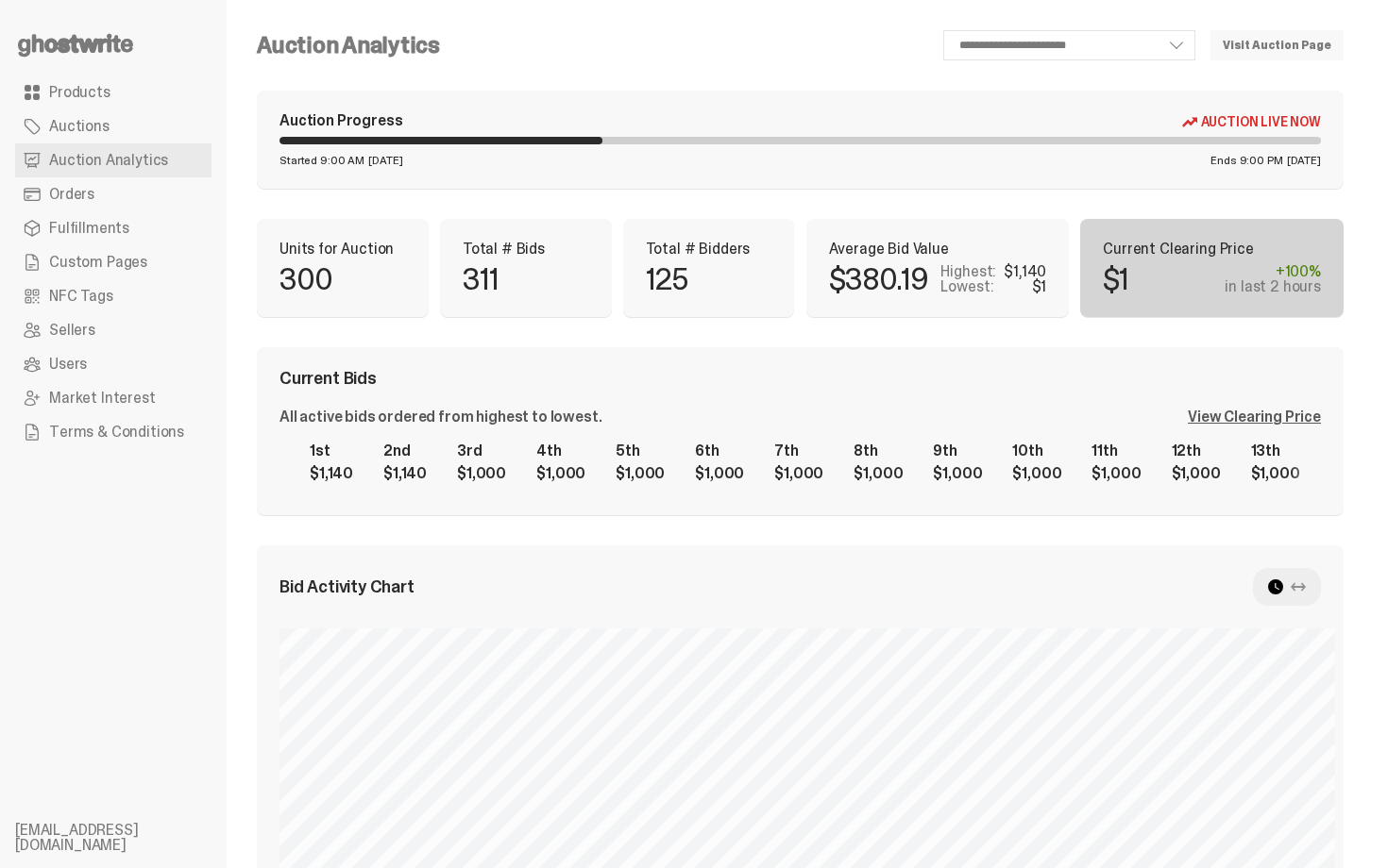
click at [845, 325] on div "**********" at bounding box center [800, 752] width 1086 height 1446
drag, startPoint x: 1387, startPoint y: 441, endPoint x: 1387, endPoint y: -34, distance: 475.0
click at [1374, 0] on html "**********" at bounding box center [687, 434] width 1374 height 868
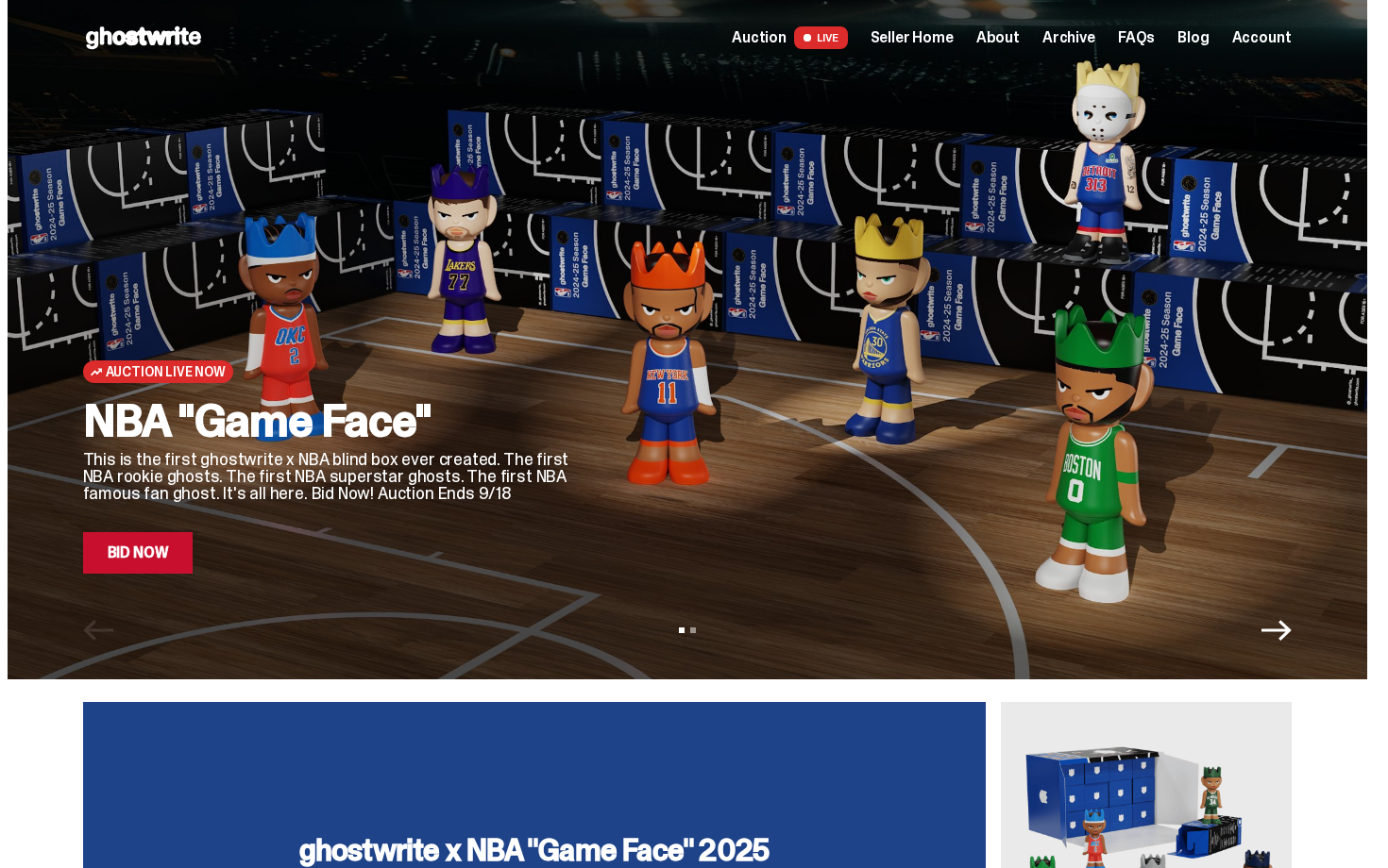
click at [921, 38] on span "Seller Home" at bounding box center [912, 38] width 83 height 15
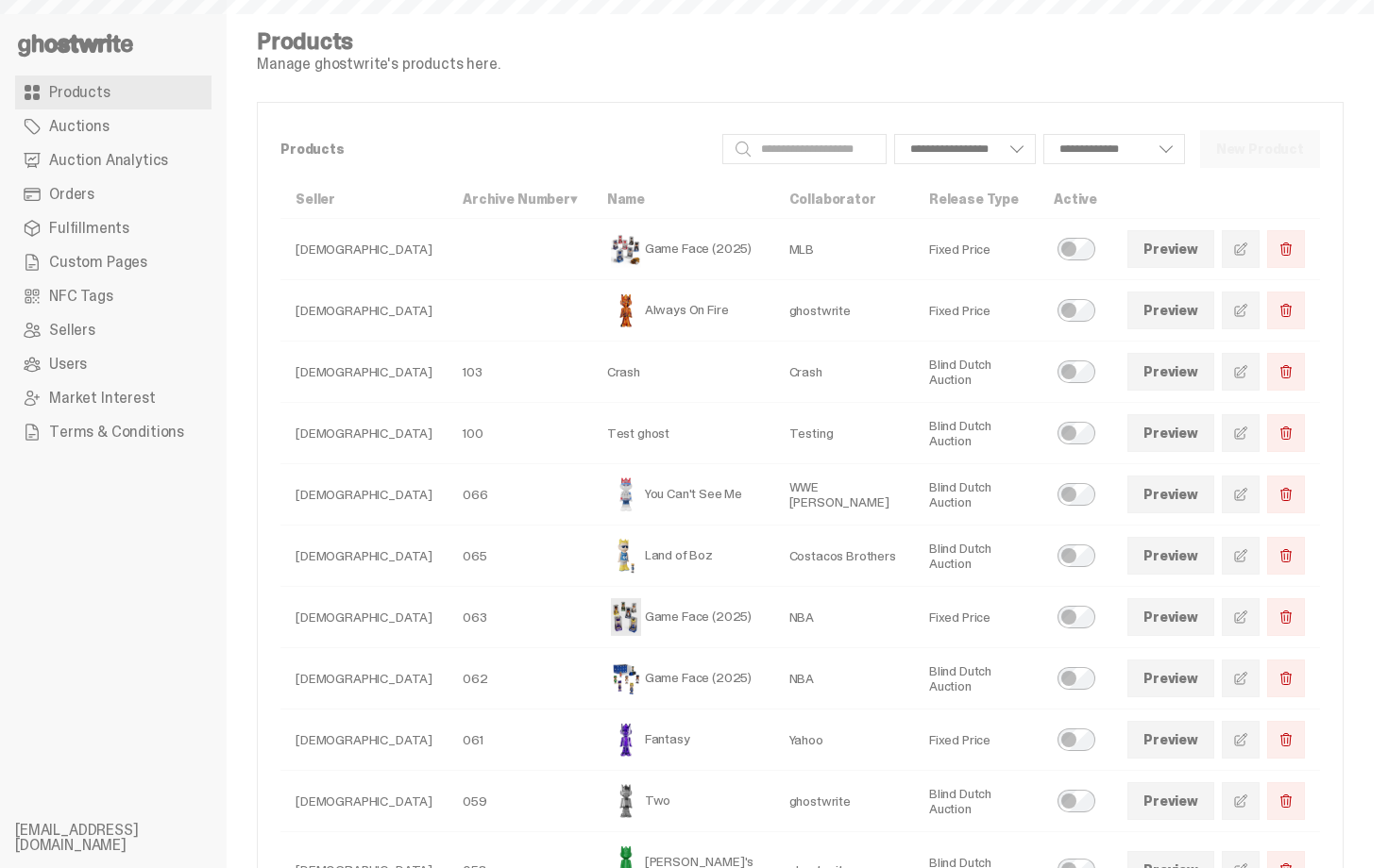
select select
click at [137, 86] on link "Products" at bounding box center [114, 92] width 197 height 34
click at [59, 162] on span "Auction Analytics" at bounding box center [108, 161] width 119 height 15
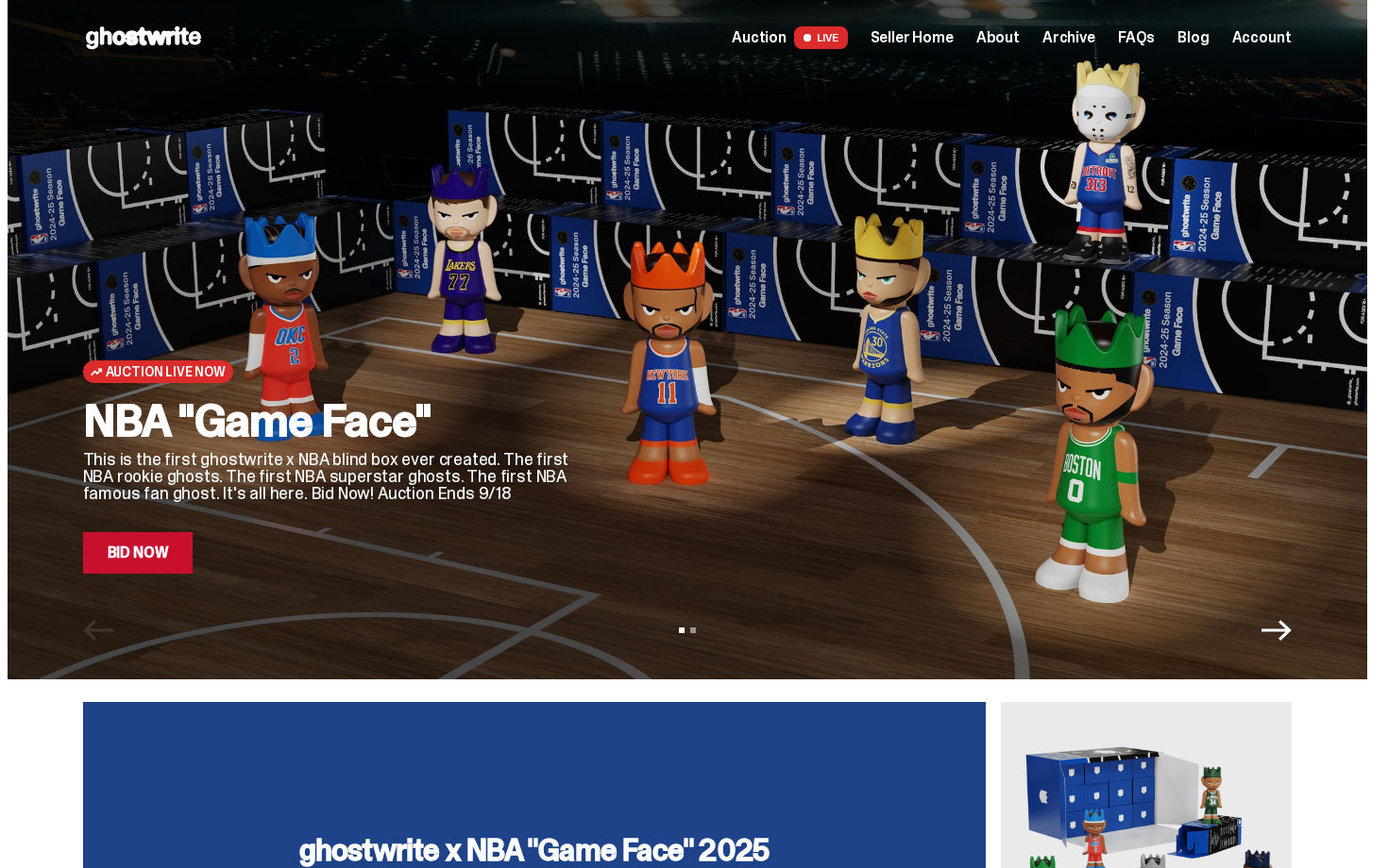
click at [952, 41] on span "Seller Home" at bounding box center [912, 38] width 83 height 15
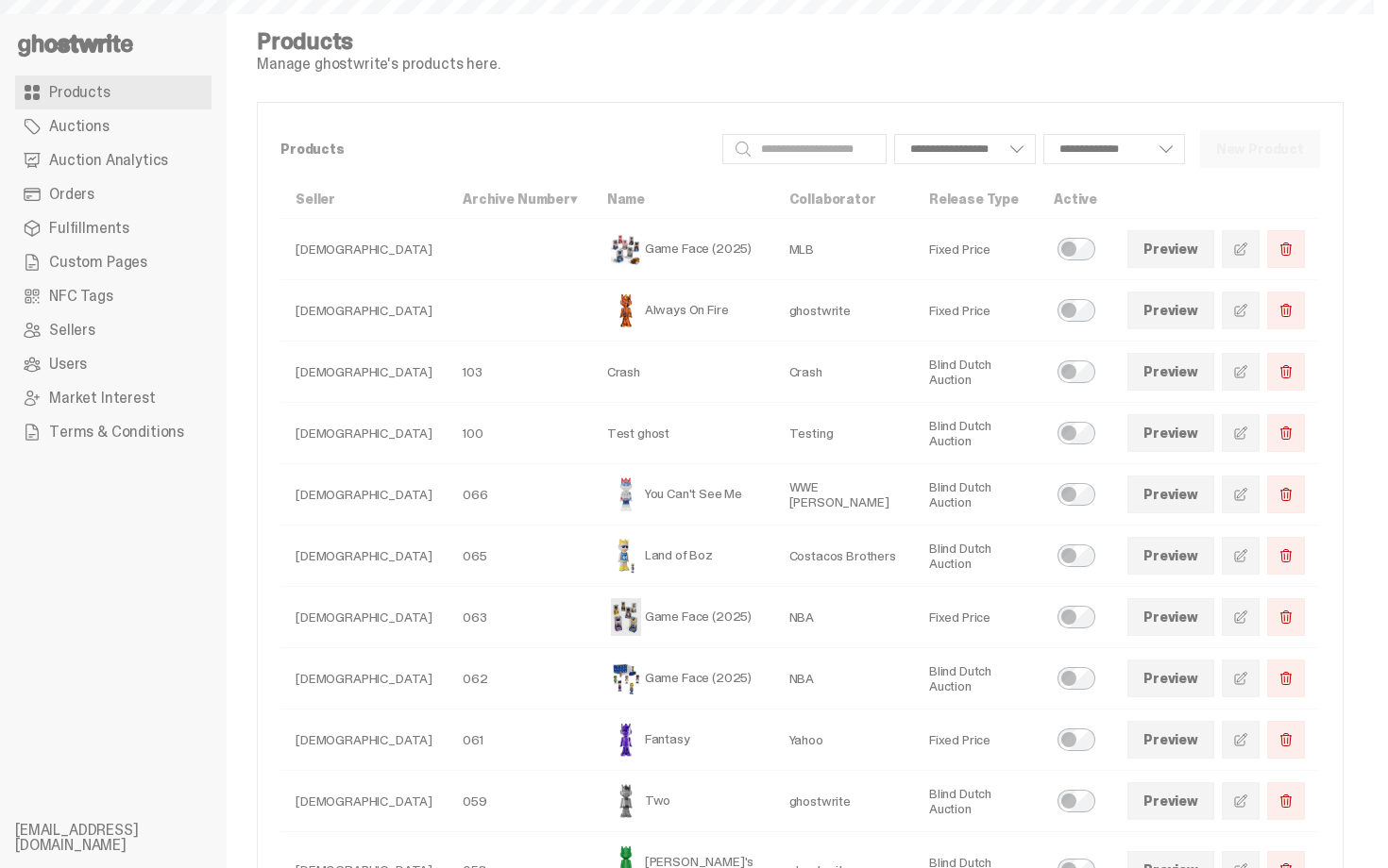
select select
click at [123, 160] on span "Auction Analytics" at bounding box center [108, 161] width 119 height 15
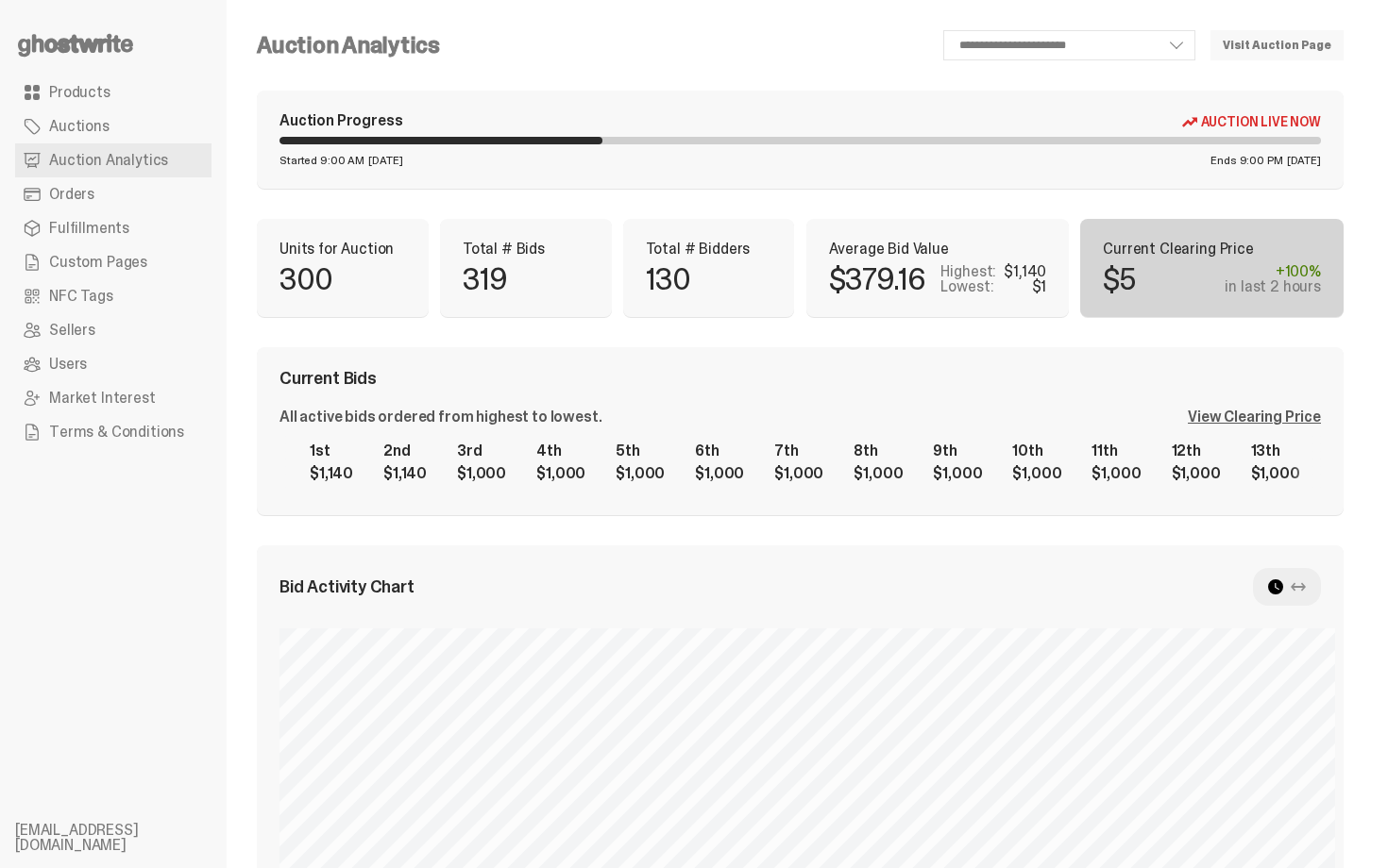
click at [741, 388] on div "Current Bids All active bids ordered from highest to lowest. View Clearing Pric…" at bounding box center [800, 431] width 1086 height 168
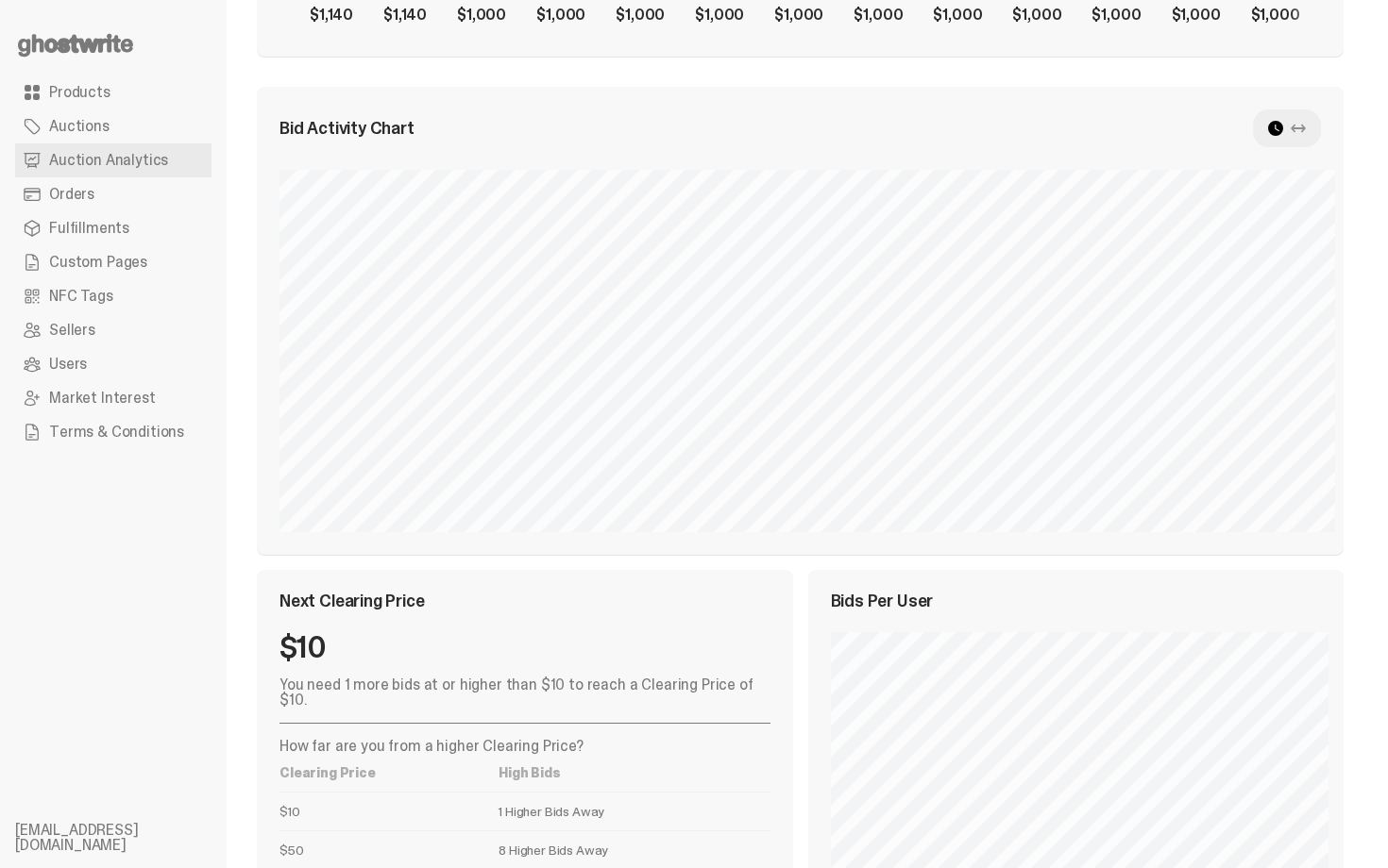
scroll to position [412, 0]
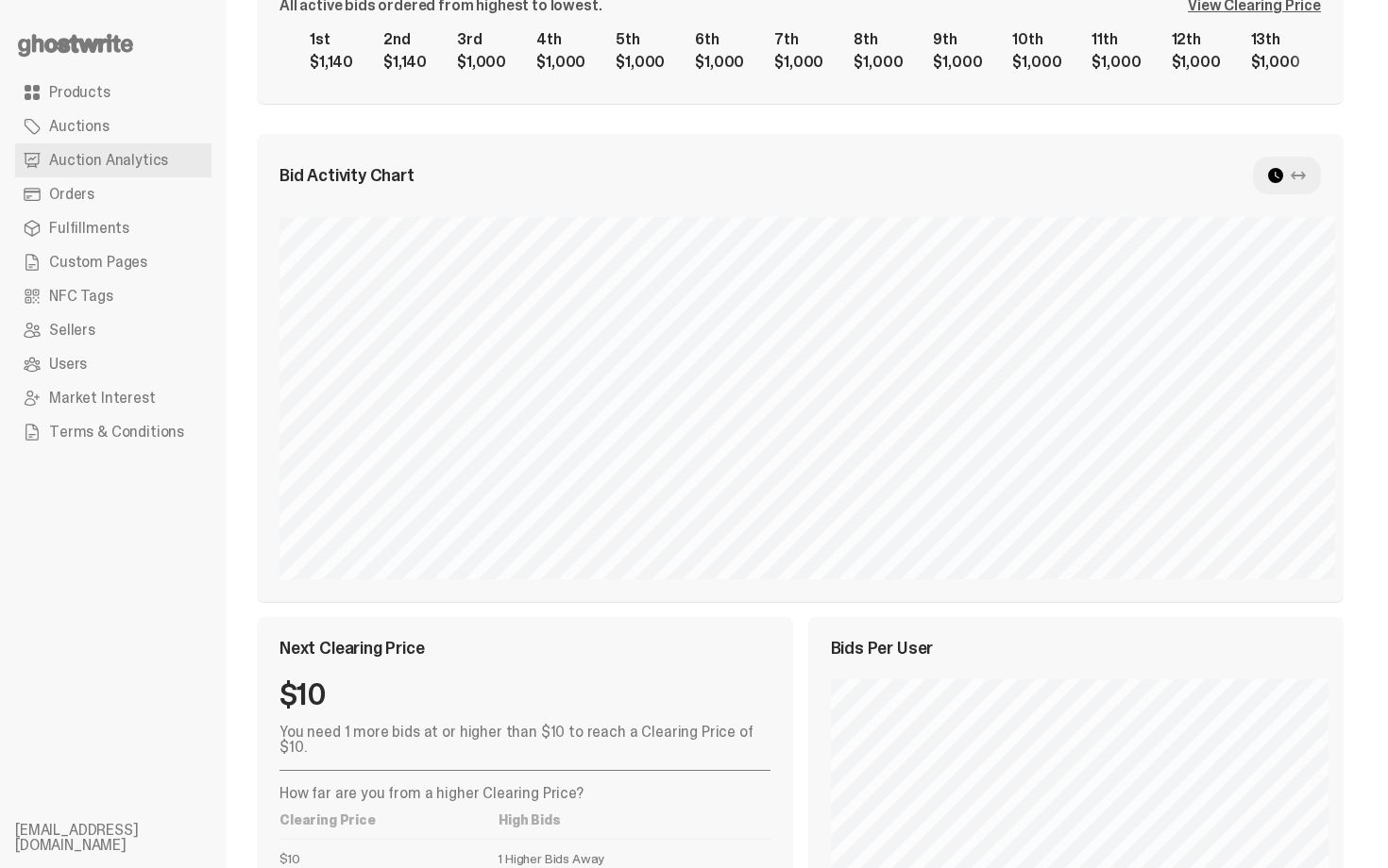
click at [1300, 174] on div at bounding box center [1287, 175] width 68 height 38
click at [1306, 174] on icon at bounding box center [1298, 176] width 15 height 15
click at [1306, 173] on icon at bounding box center [1298, 176] width 15 height 15
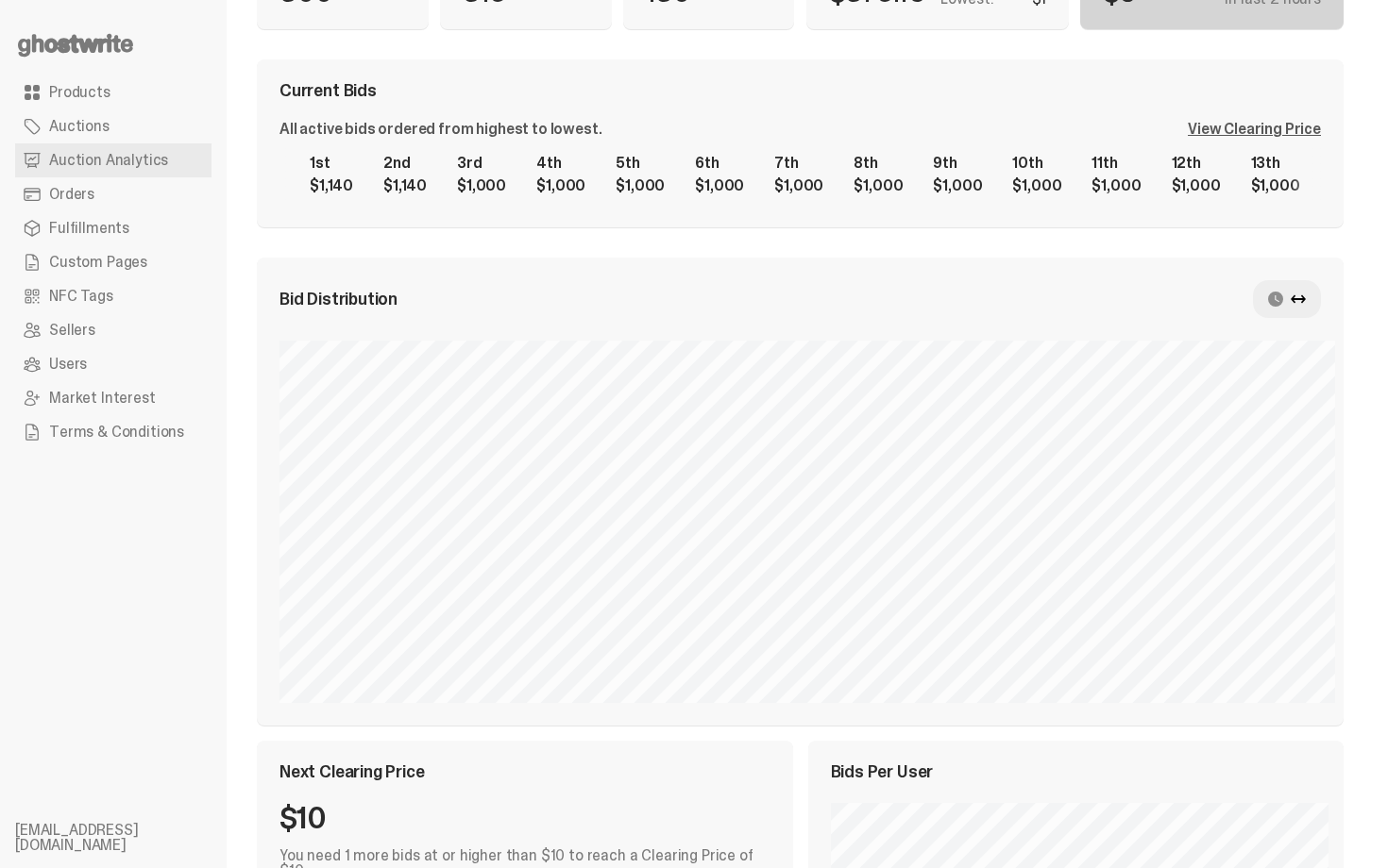
scroll to position [260, 0]
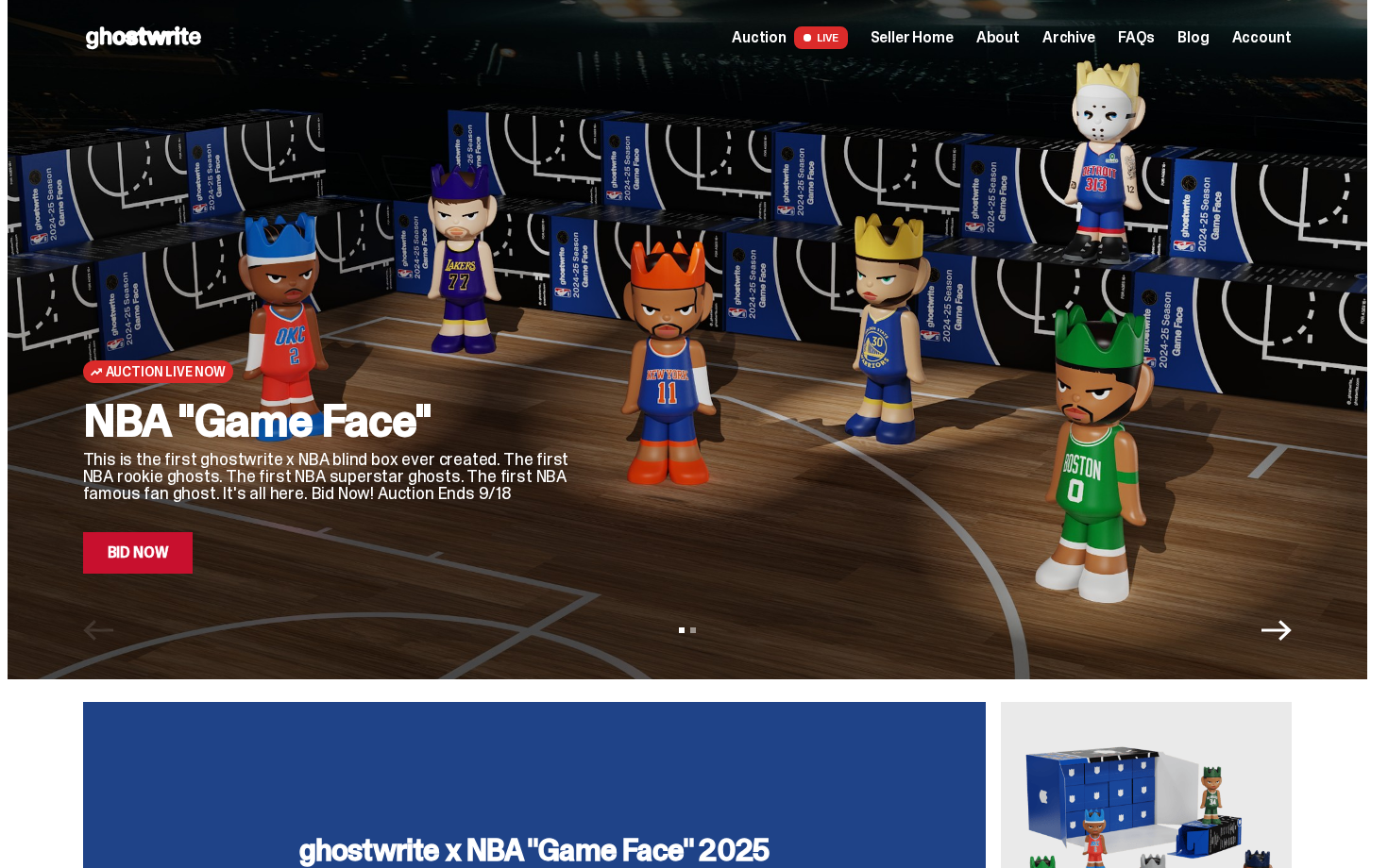
click at [925, 36] on span "Seller Home" at bounding box center [912, 38] width 83 height 15
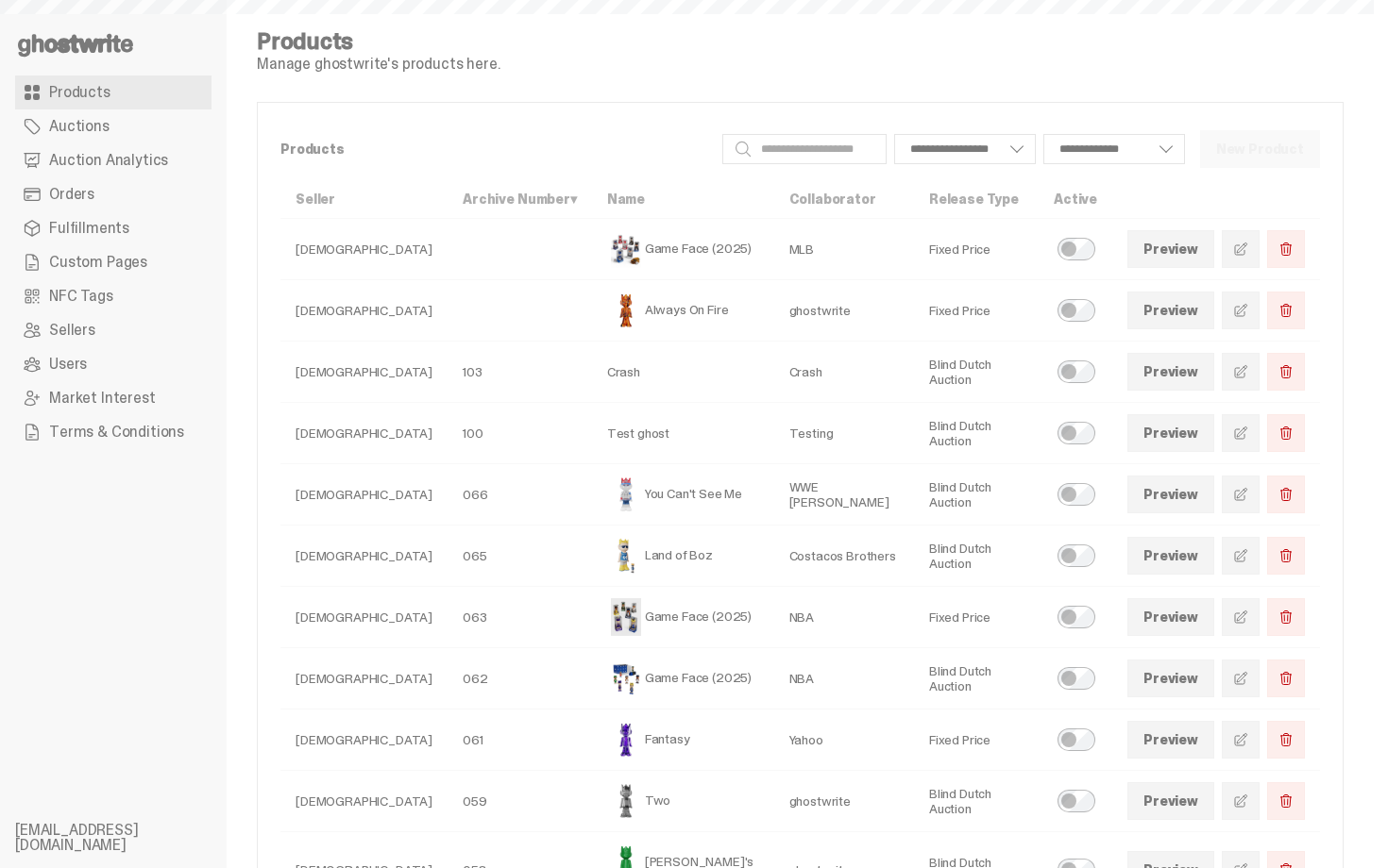
click at [151, 159] on span "Auction Analytics" at bounding box center [108, 161] width 119 height 15
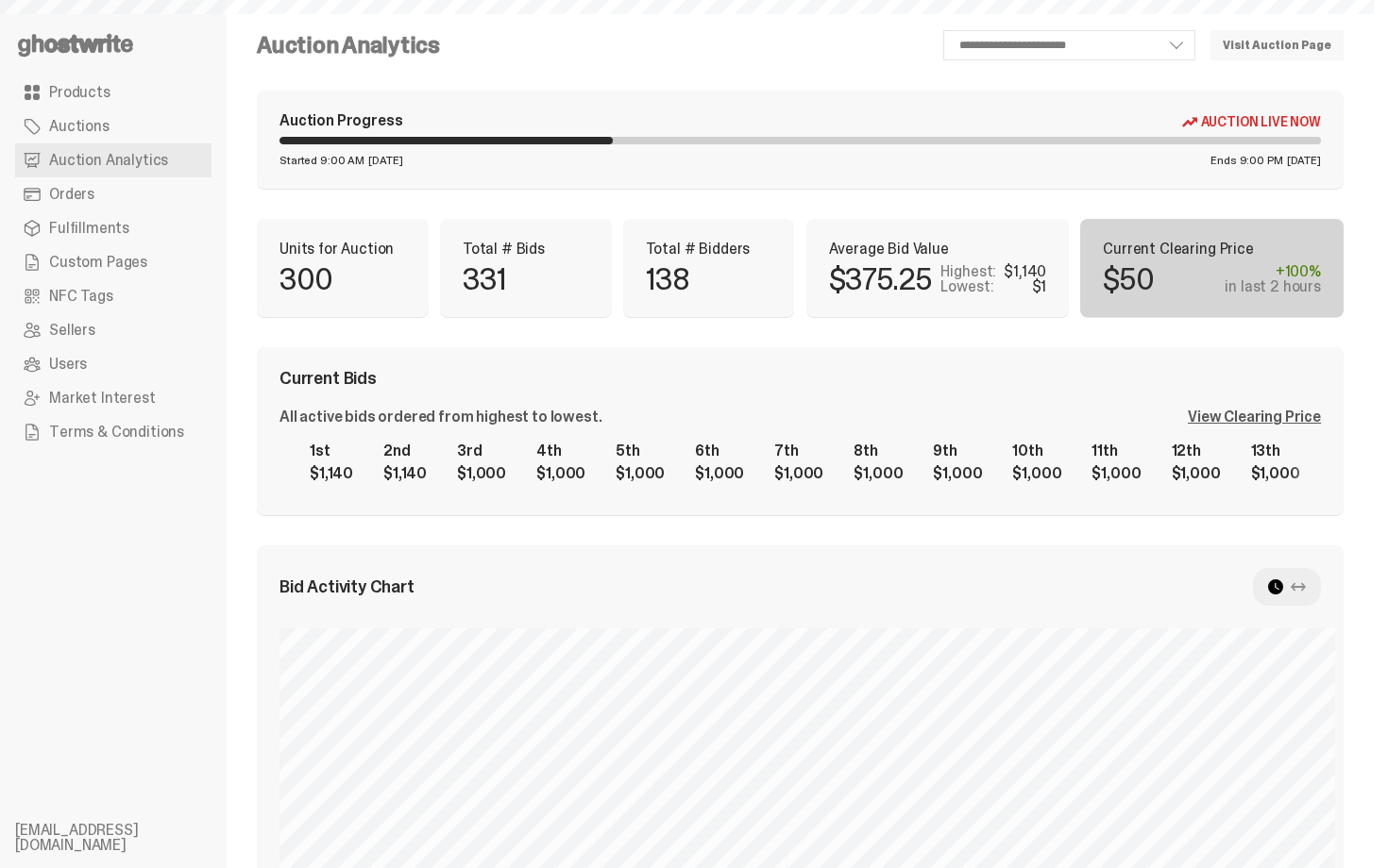
select select "**"
click at [602, 346] on div "**********" at bounding box center [800, 752] width 1086 height 1446
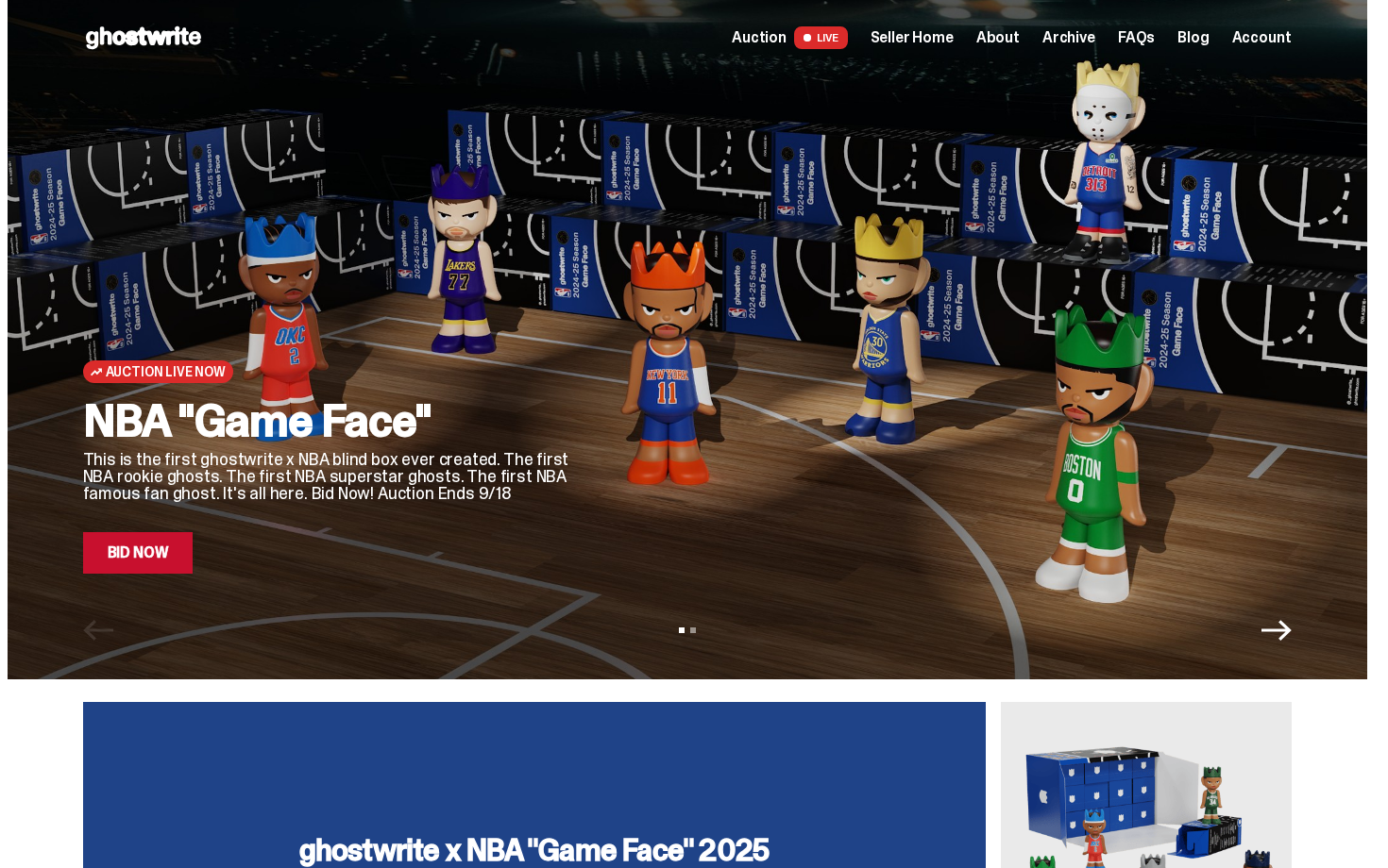
click at [911, 39] on span "Seller Home" at bounding box center [912, 38] width 83 height 15
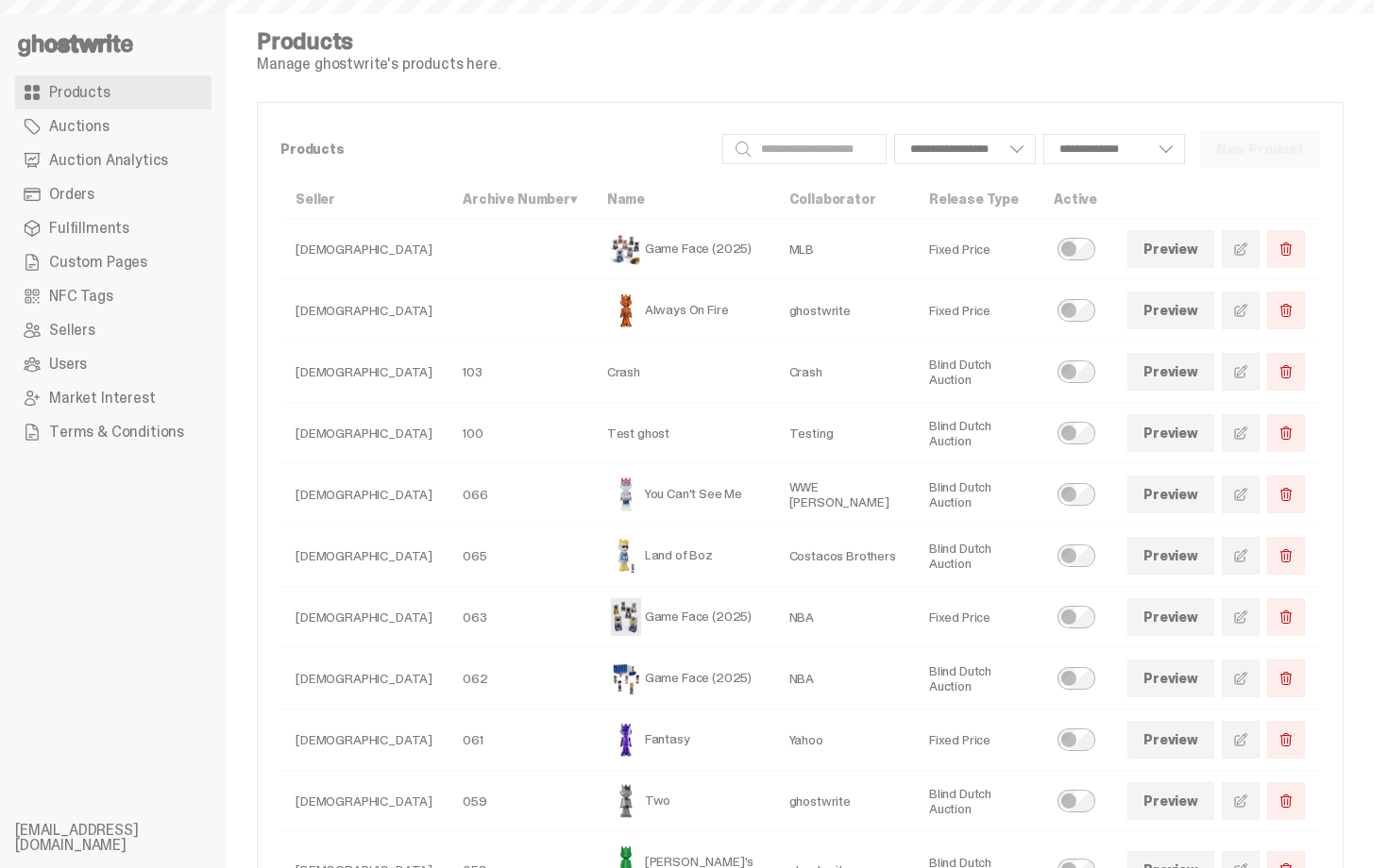
select select
click at [140, 163] on span "Auction Analytics" at bounding box center [108, 161] width 119 height 15
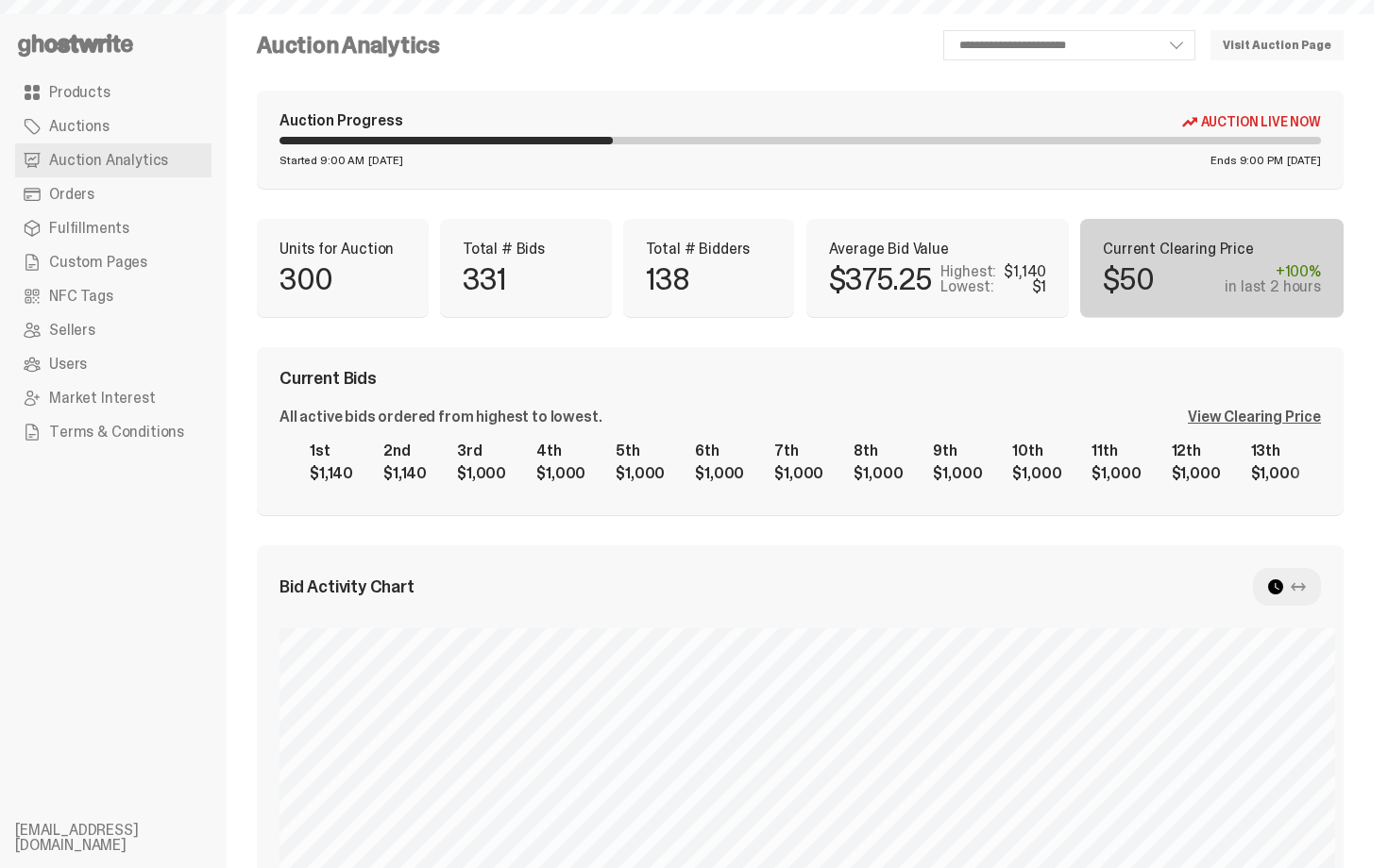
select select "**"
